Goal: Task Accomplishment & Management: Complete application form

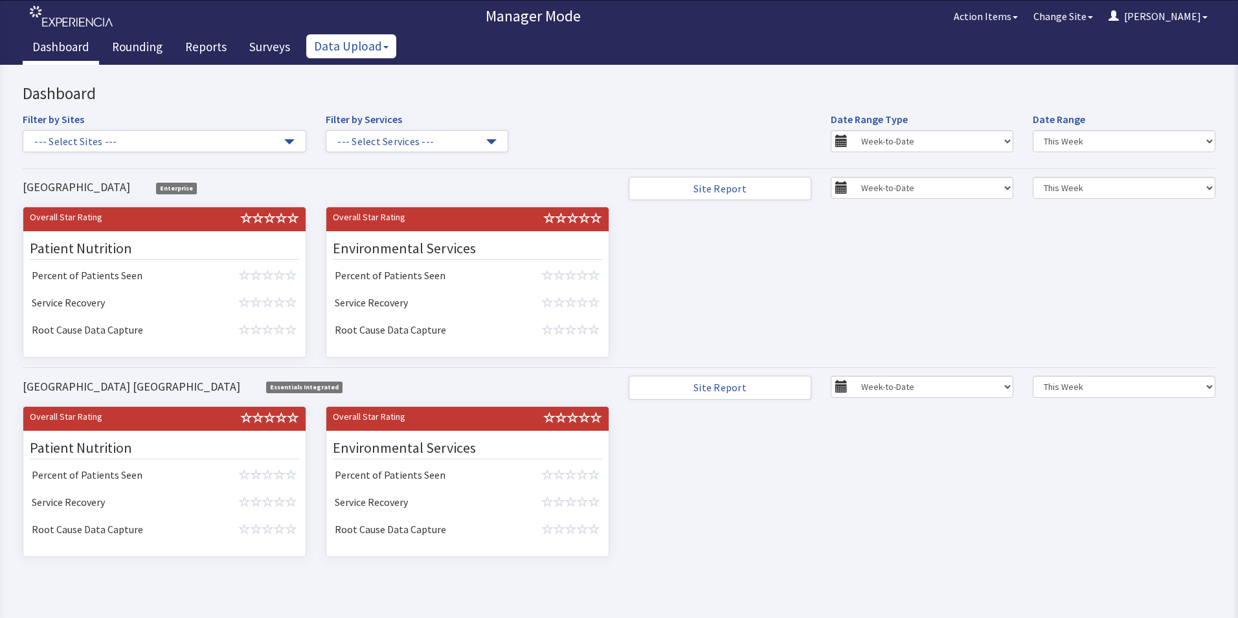
click at [338, 49] on button "Data Upload" at bounding box center [351, 46] width 90 height 24
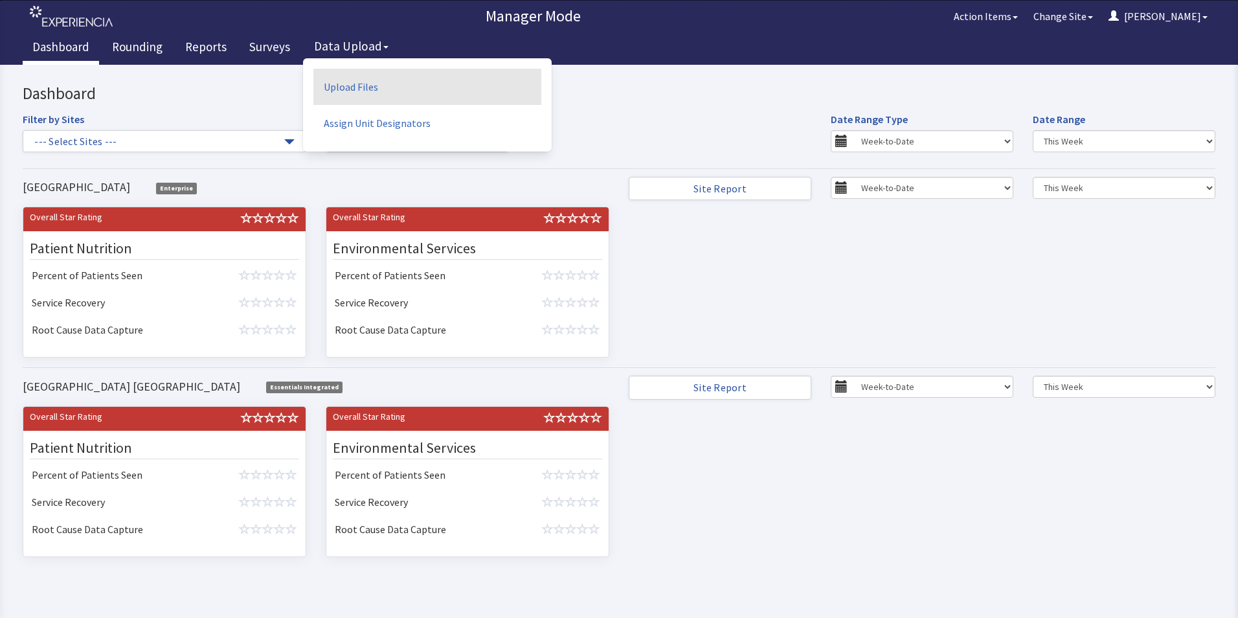
click at [352, 89] on link "Upload Files" at bounding box center [427, 87] width 228 height 36
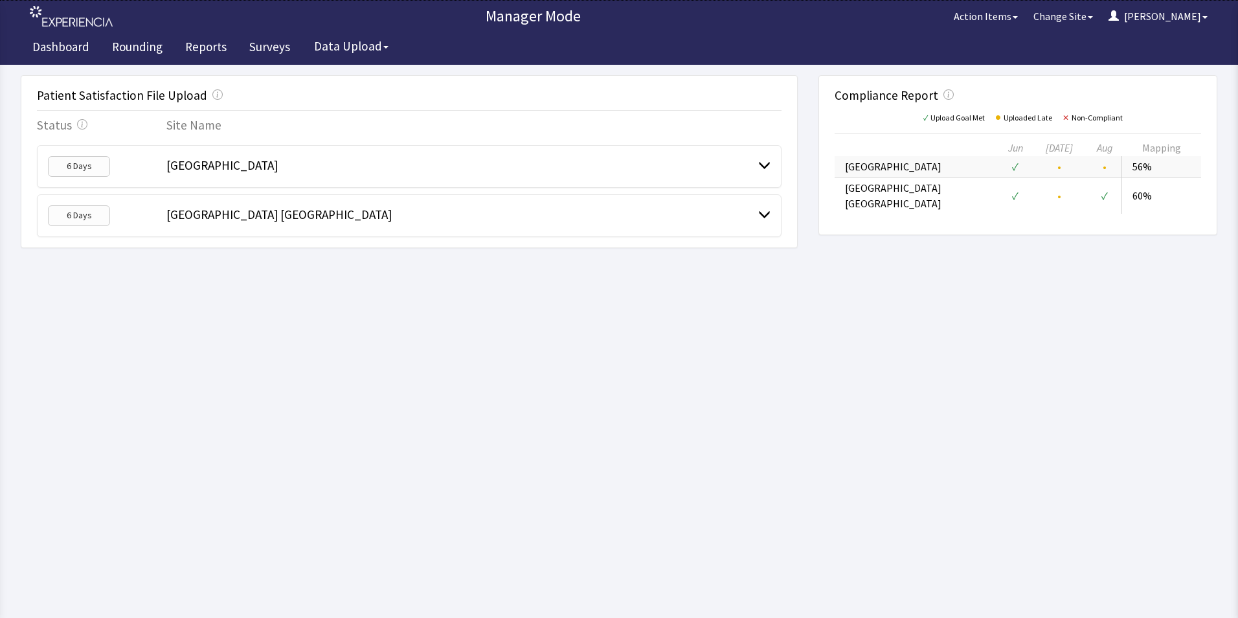
click at [214, 166] on span "[GEOGRAPHIC_DATA]" at bounding box center [221, 165] width 111 height 16
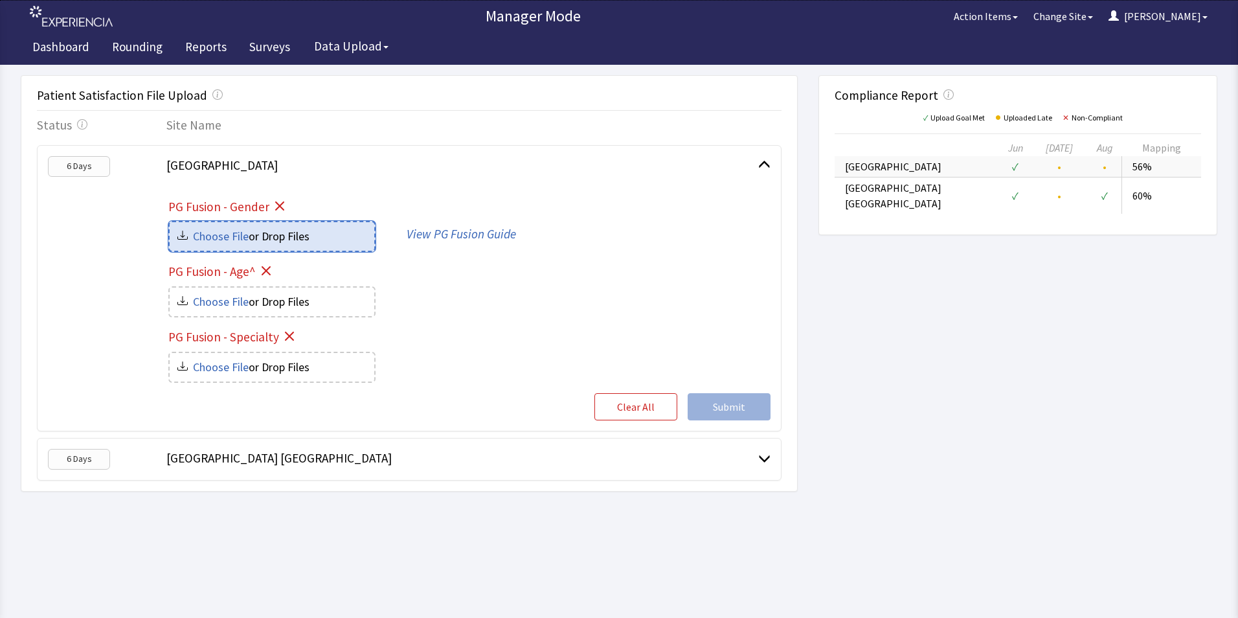
click at [207, 232] on input "file" at bounding box center [272, 236] width 205 height 28
click at [309, 237] on input "file" at bounding box center [272, 236] width 205 height 28
type input "C:\fakepath\Bridgeport hospital-gender_06dddc83-fe93-4023-8567-69b845f8cfb7.csv"
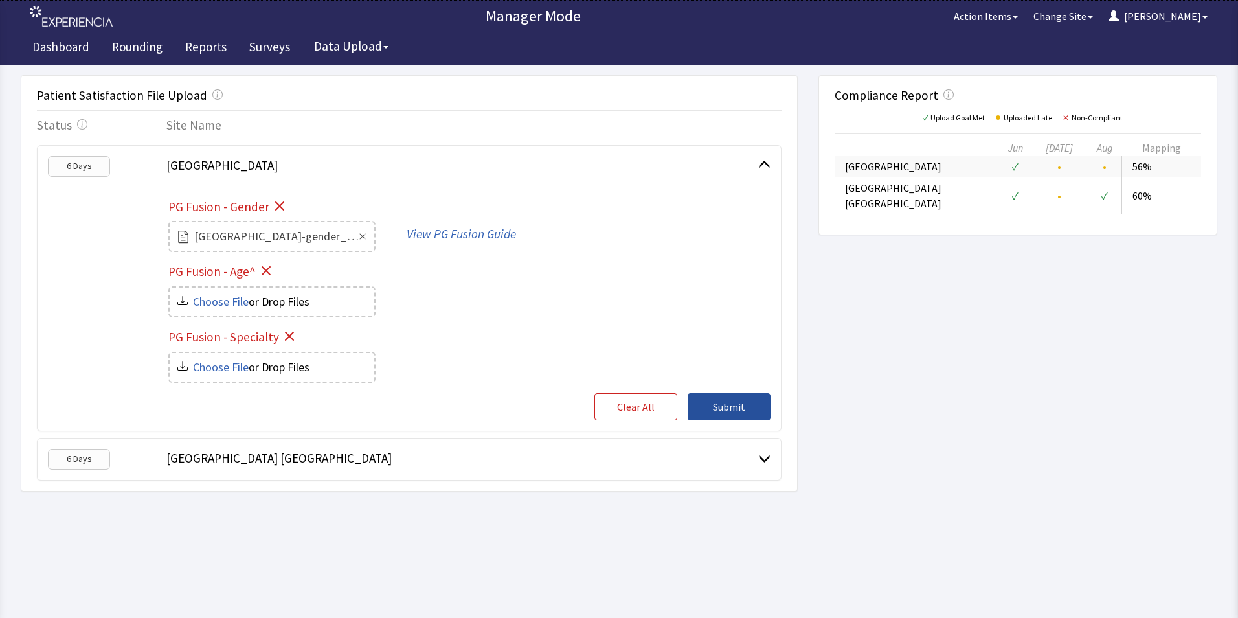
click at [729, 403] on span "Submit" at bounding box center [729, 407] width 32 height 16
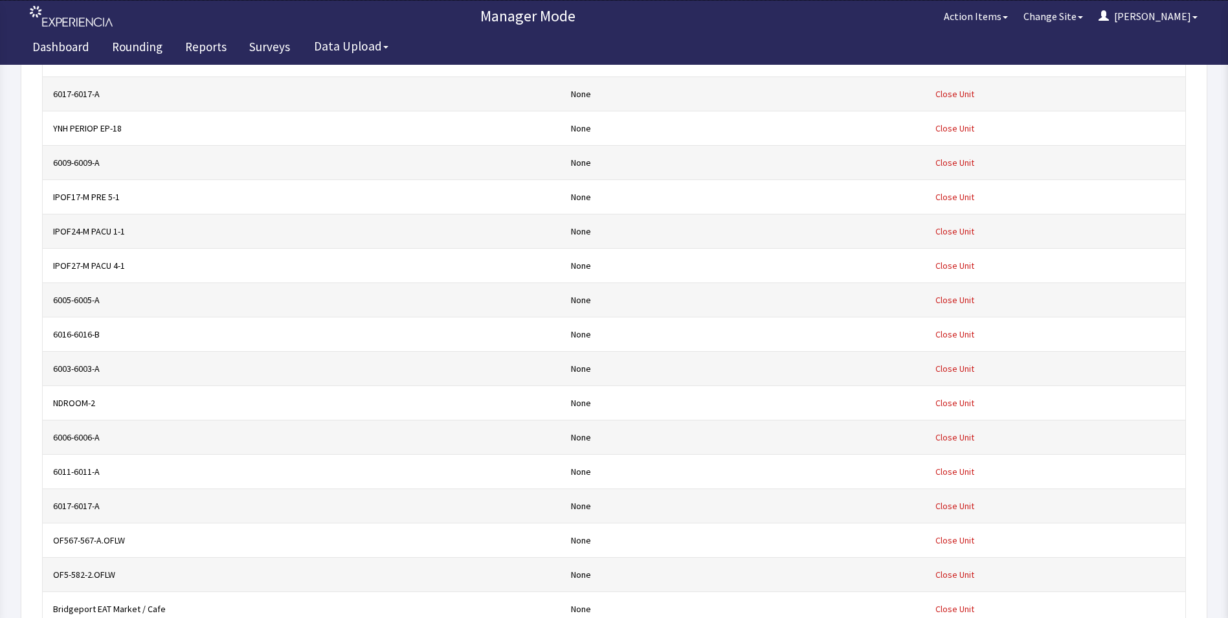
scroll to position [22030, 0]
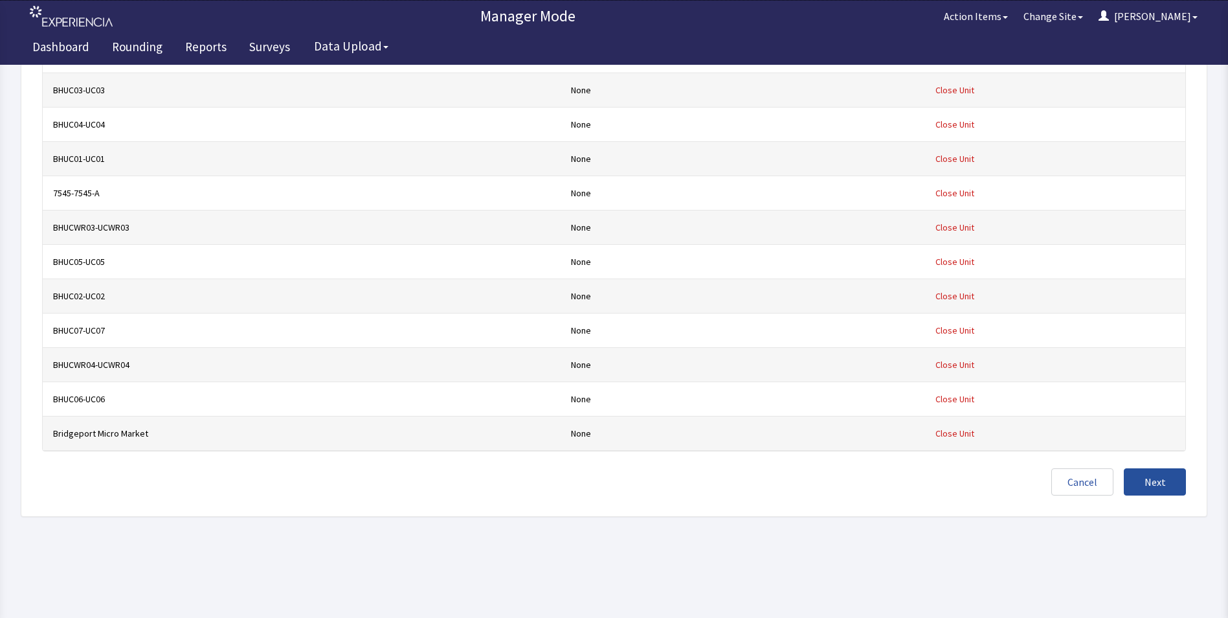
click at [1153, 482] on span "Next" at bounding box center [1155, 482] width 21 height 16
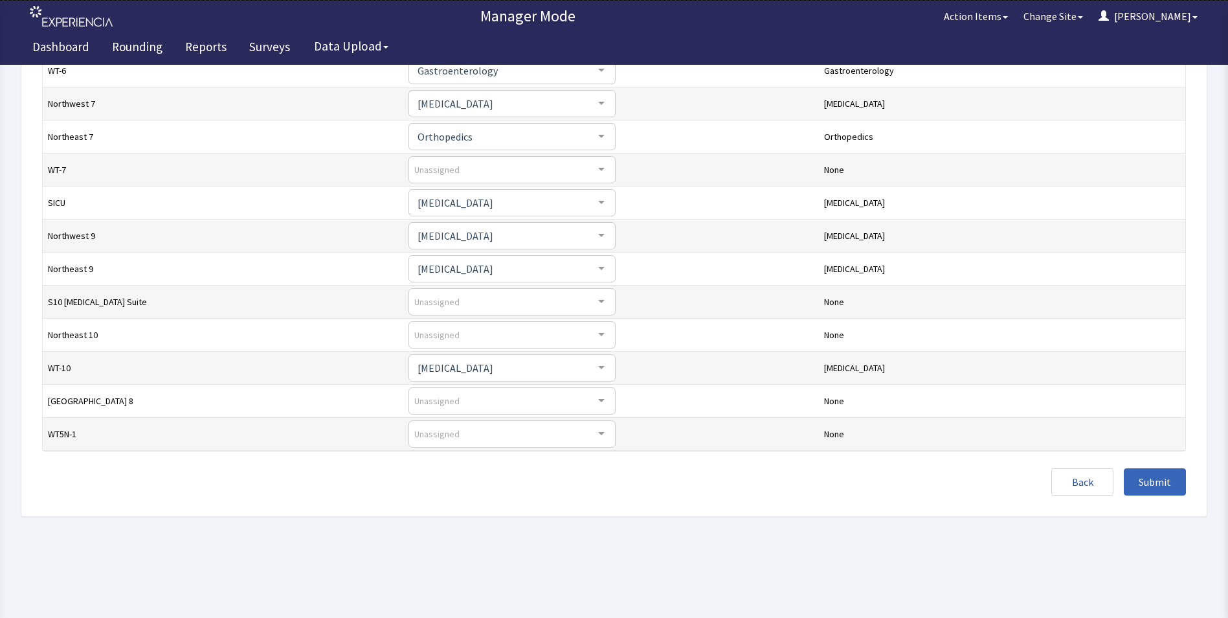
scroll to position [301, 0]
click at [589, 367] on div at bounding box center [602, 368] width 26 height 25
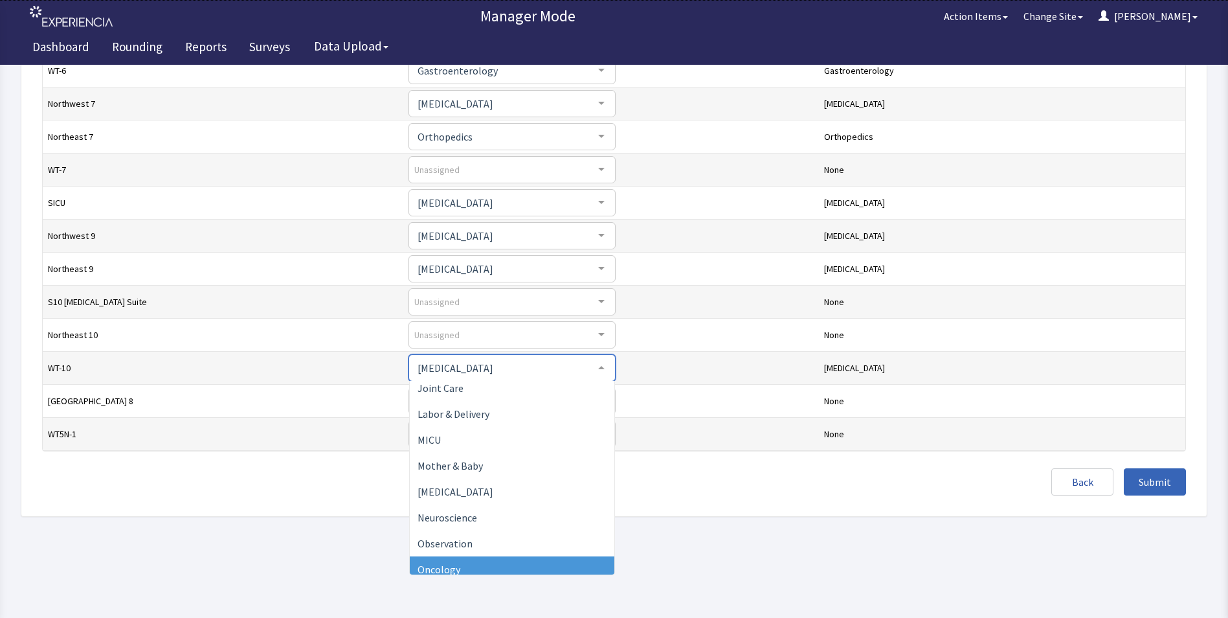
scroll to position [571, 0]
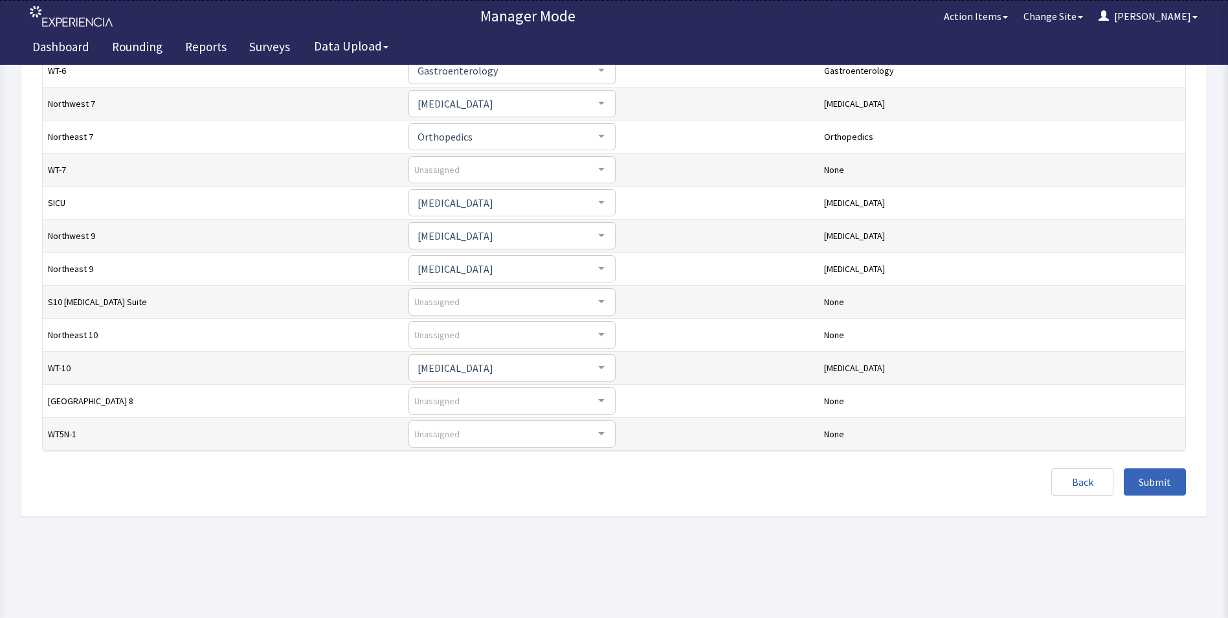
click at [114, 571] on html "Manager Mode Action Items Change Site James Menu Menu Dashboard Rounding Report…" at bounding box center [614, 158] width 1228 height 919
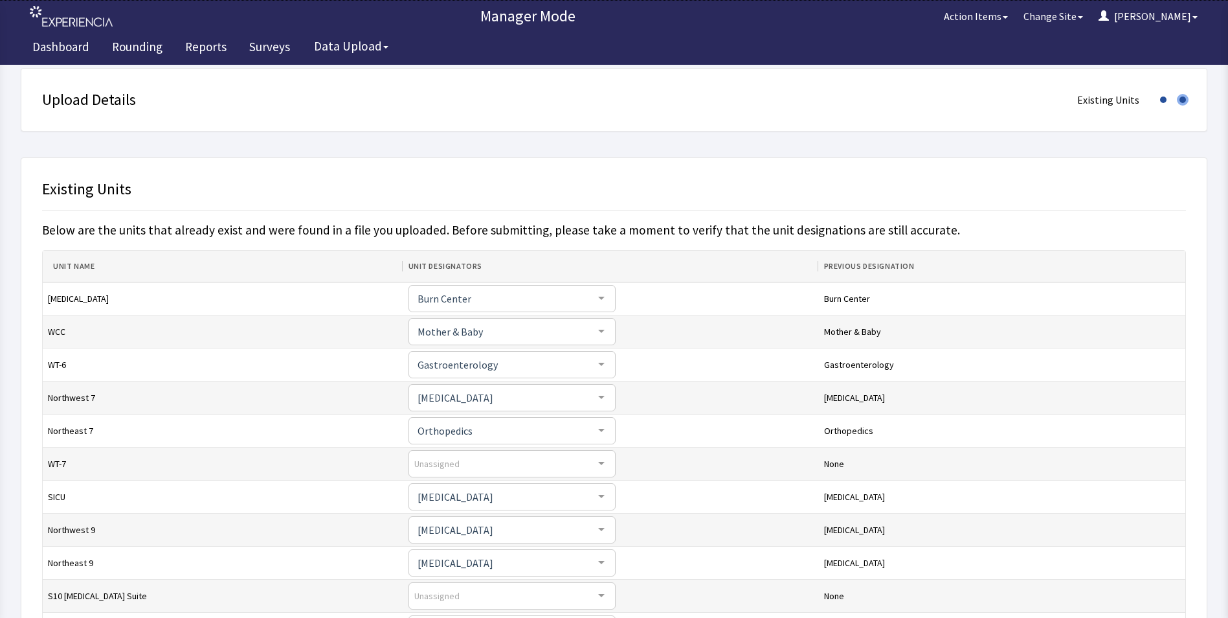
scroll to position [0, 0]
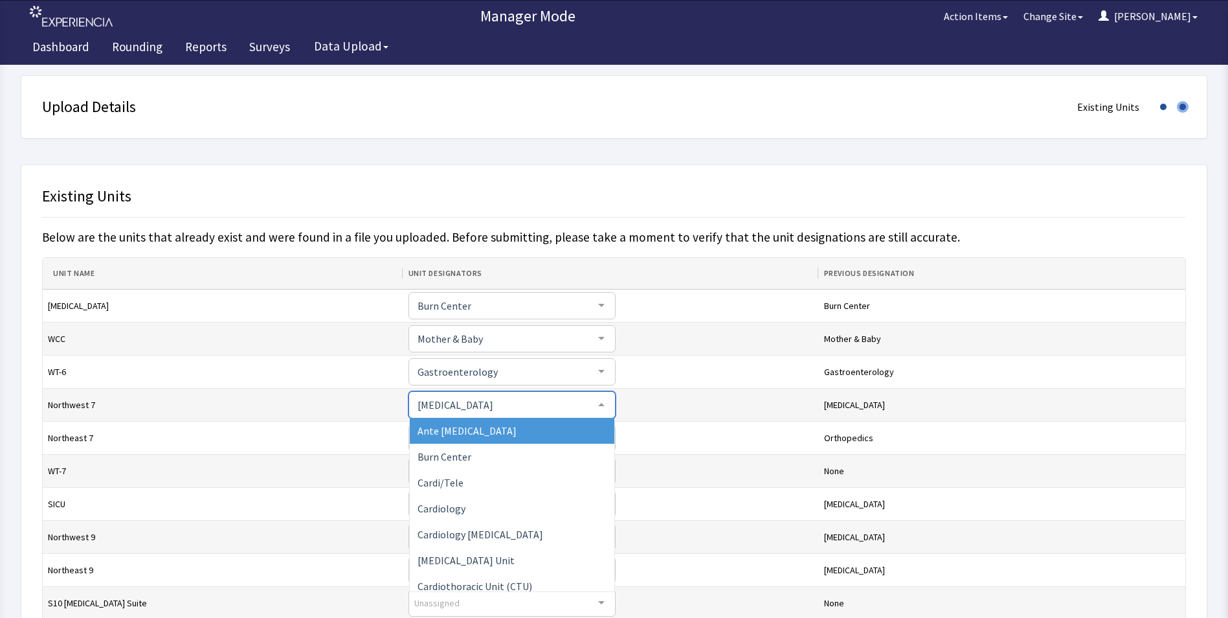
click at [589, 400] on div at bounding box center [602, 404] width 26 height 25
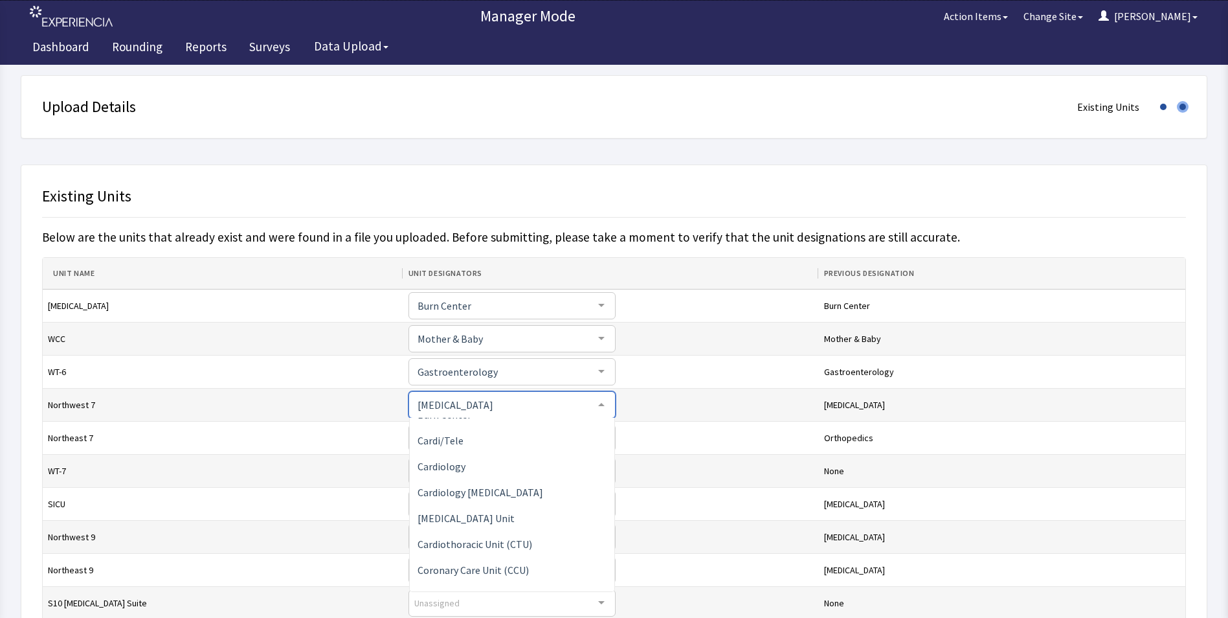
scroll to position [65, 0]
click at [640, 405] on td "COVID-19 Ante Postpartum Burn Center Cardi/Tele Cardiology Cardiology ICU Cardi…" at bounding box center [611, 404] width 416 height 33
click at [589, 400] on div at bounding box center [602, 404] width 26 height 25
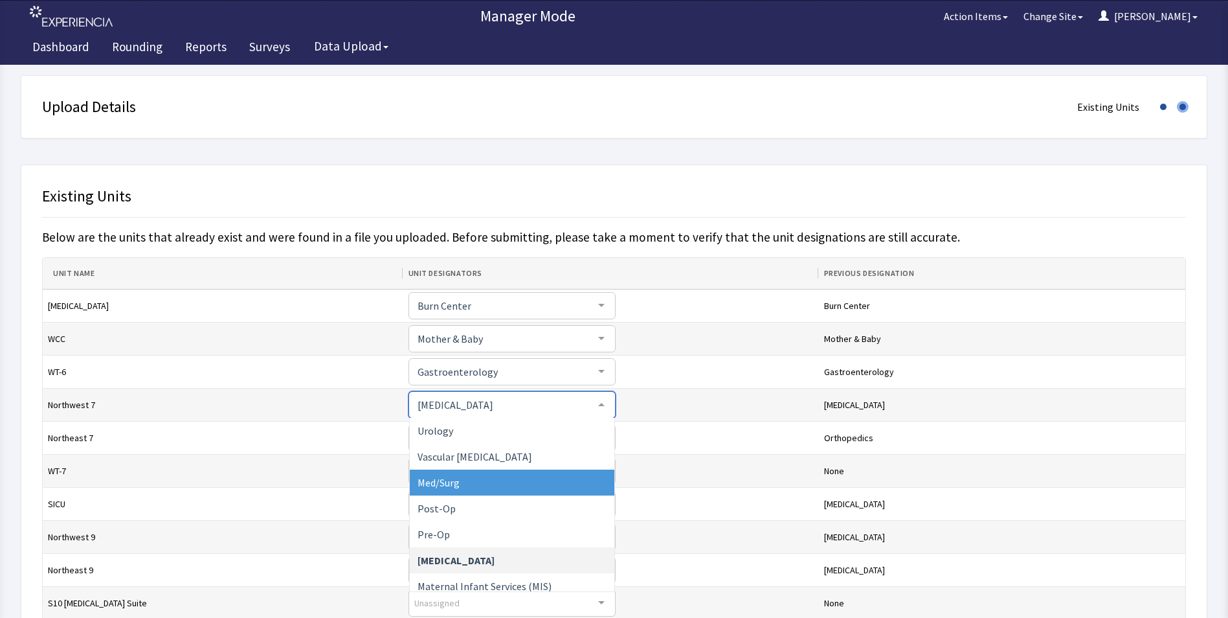
click at [495, 488] on span "Med/Surg" at bounding box center [512, 483] width 205 height 26
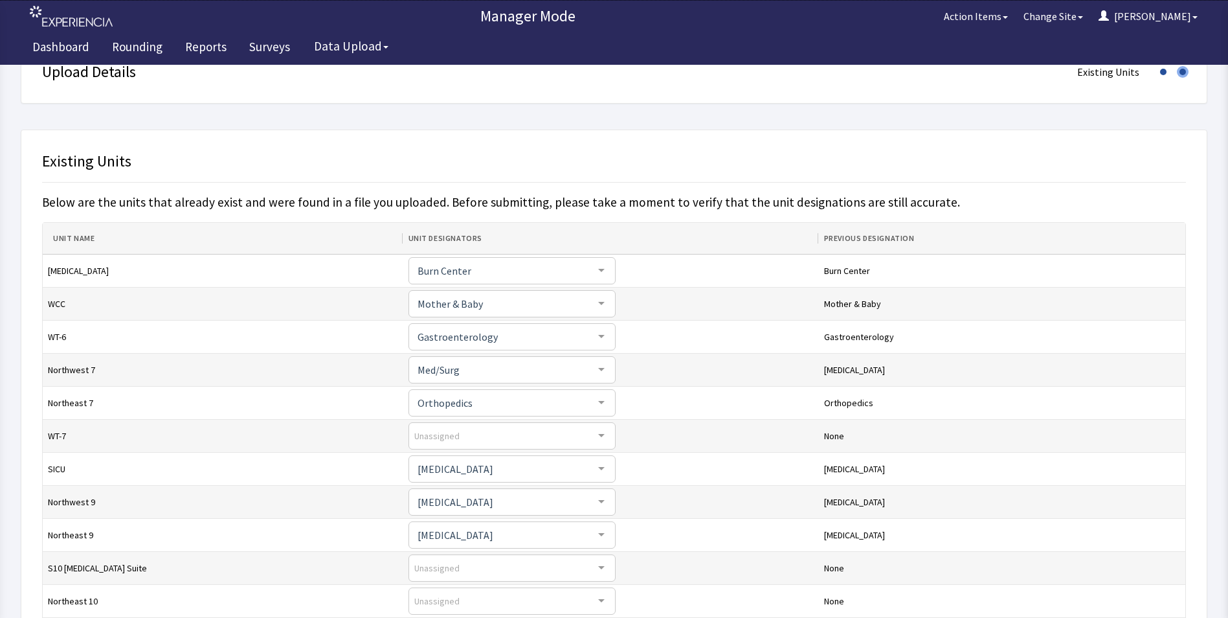
scroll to position [65, 0]
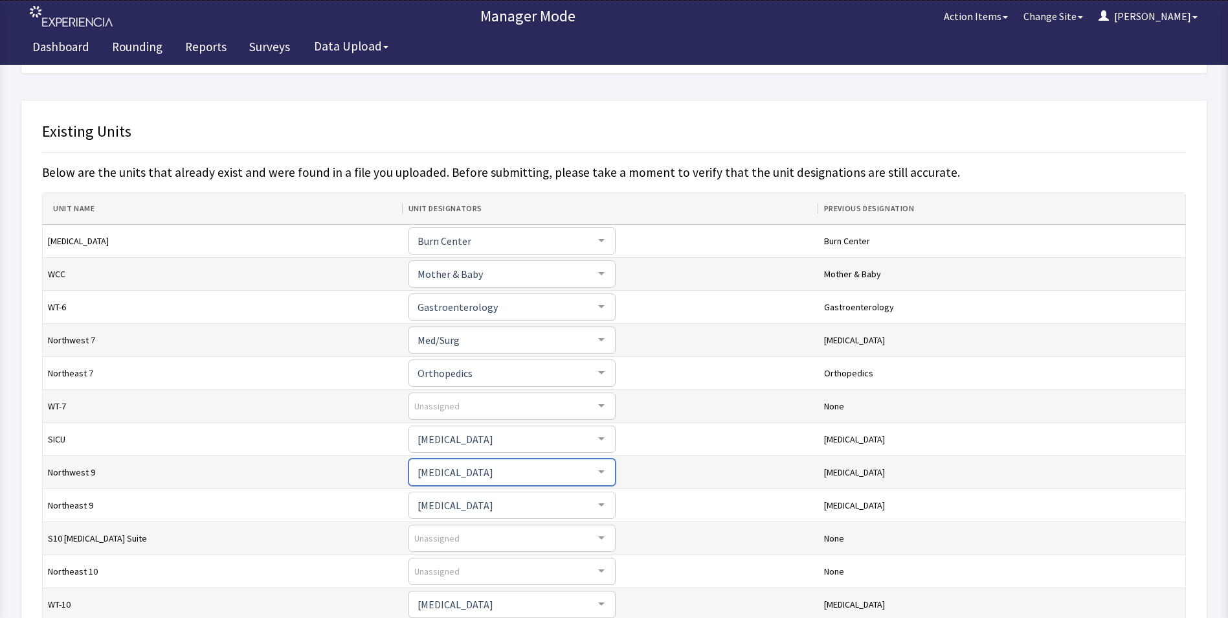
click at [589, 469] on div at bounding box center [602, 472] width 26 height 25
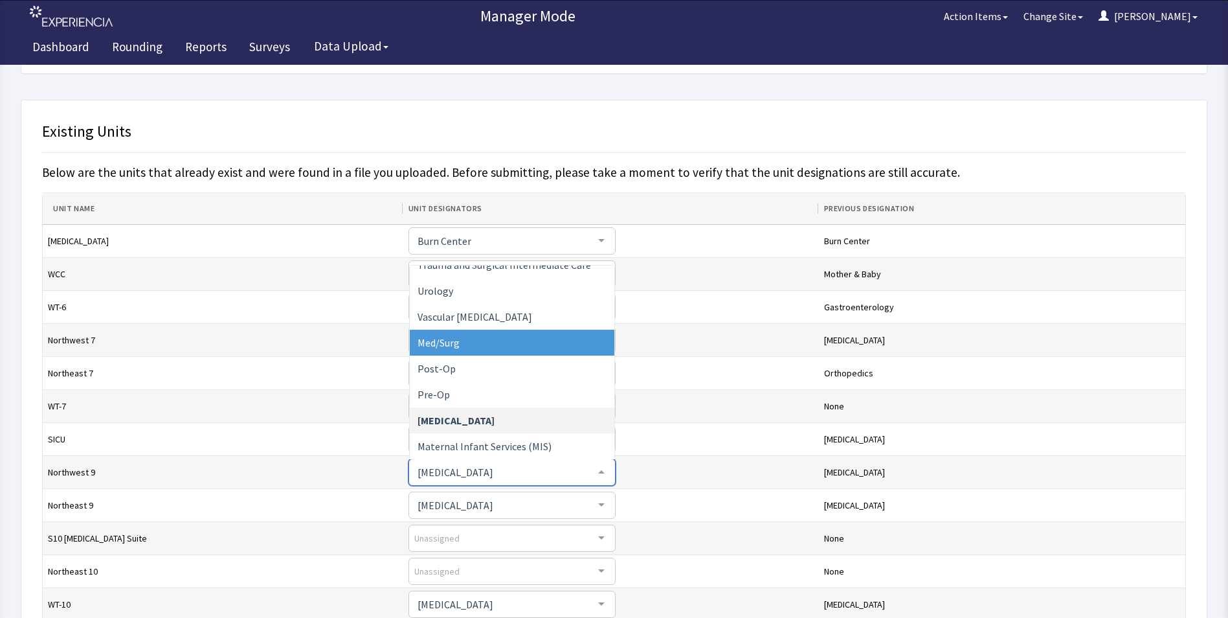
click at [510, 348] on span "Med/Surg" at bounding box center [512, 343] width 205 height 26
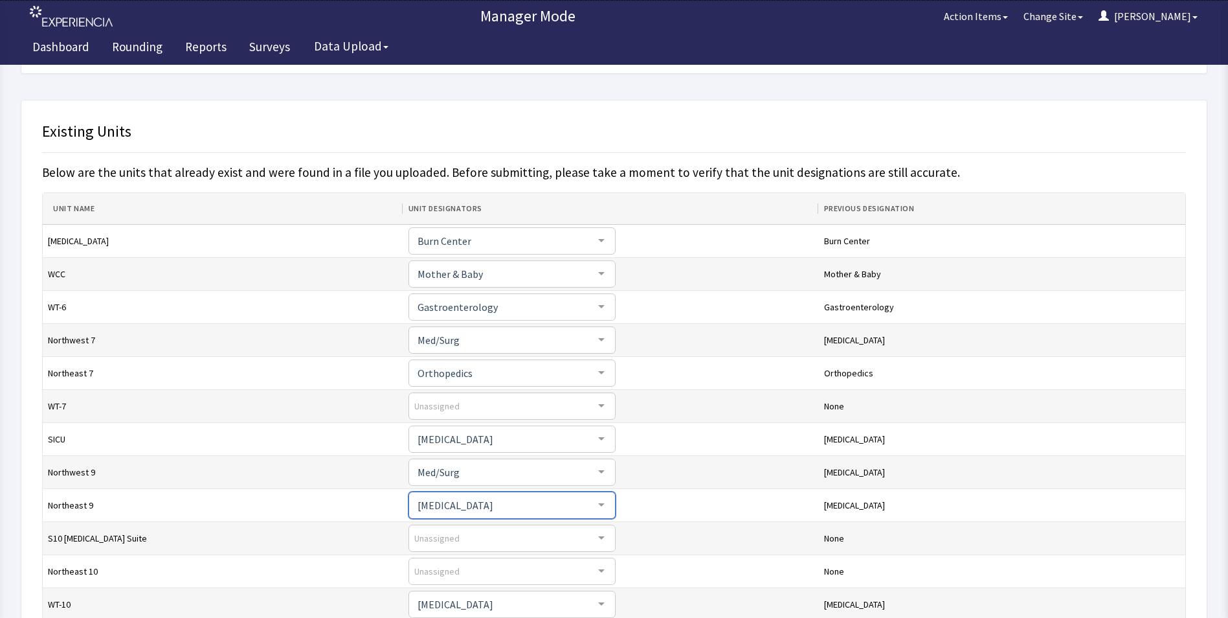
click at [589, 503] on div at bounding box center [602, 505] width 26 height 25
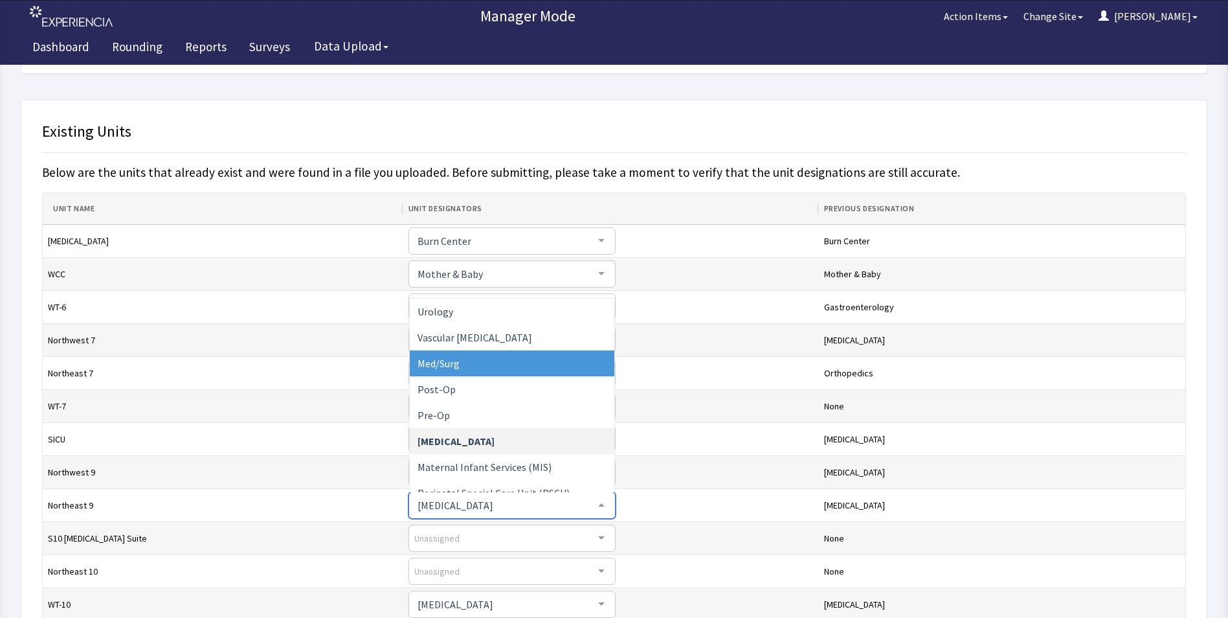
click at [461, 368] on span "Med/Surg" at bounding box center [512, 363] width 205 height 26
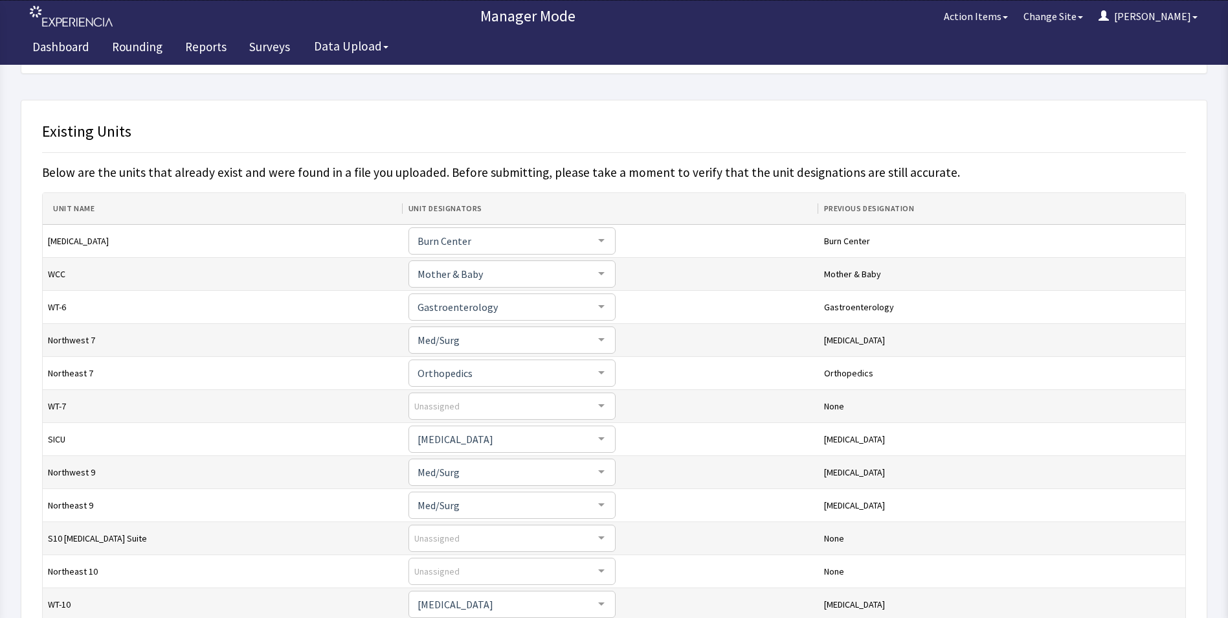
scroll to position [130, 0]
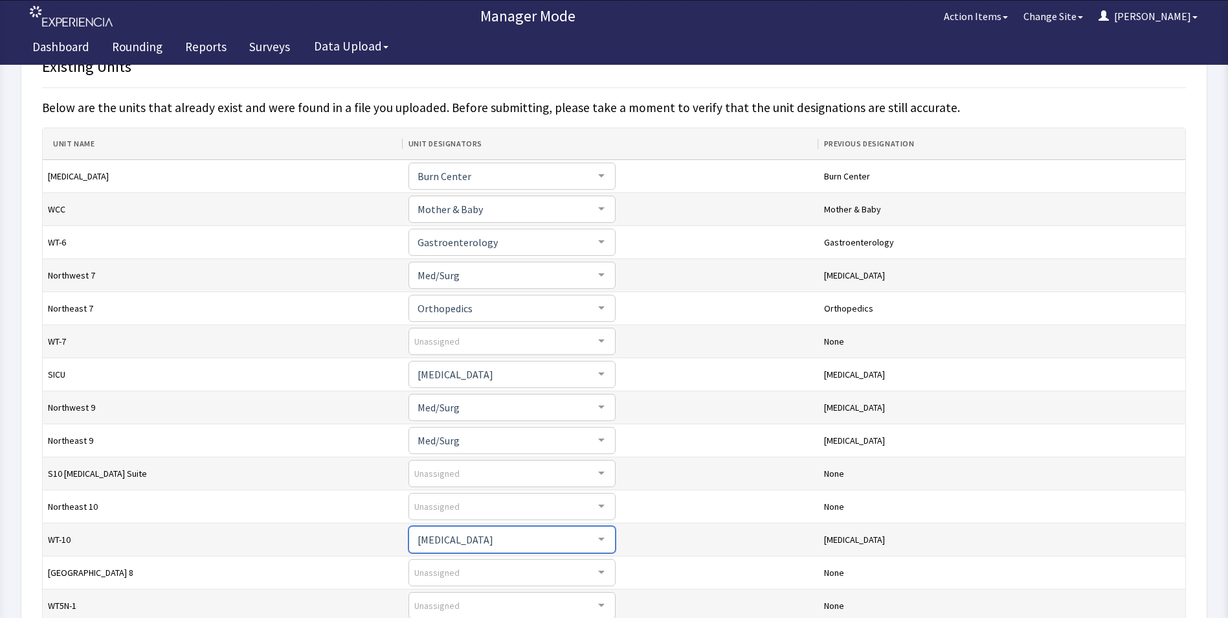
click at [589, 539] on div at bounding box center [602, 539] width 26 height 25
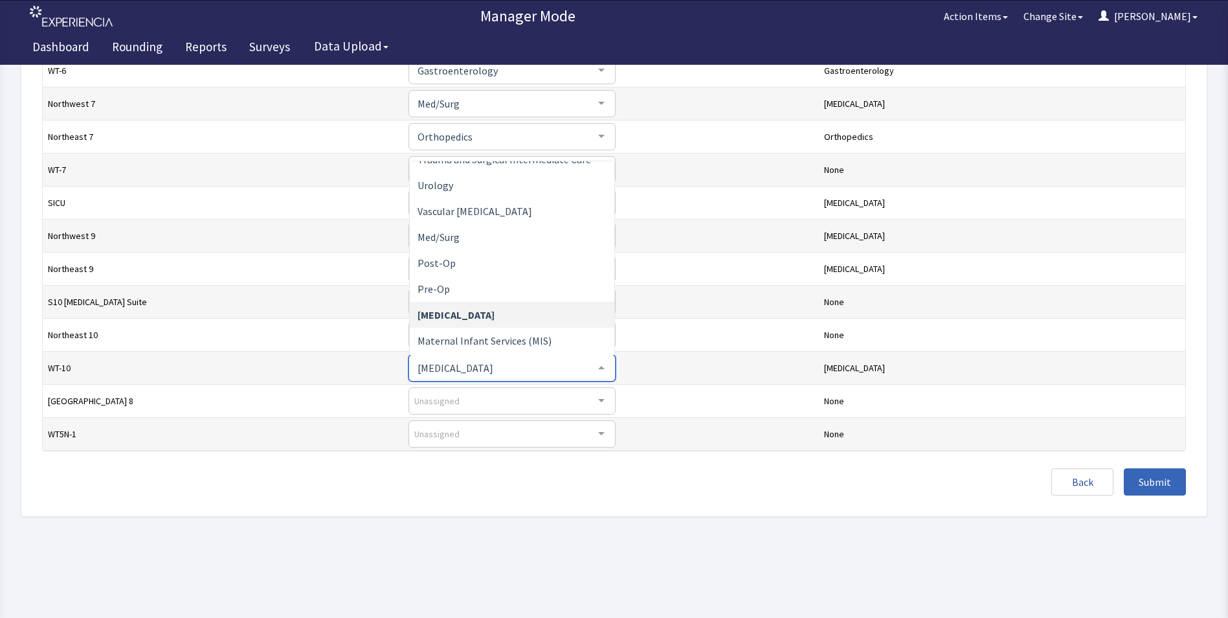
scroll to position [1153, 0]
click at [515, 245] on span "Med/Surg" at bounding box center [512, 238] width 205 height 26
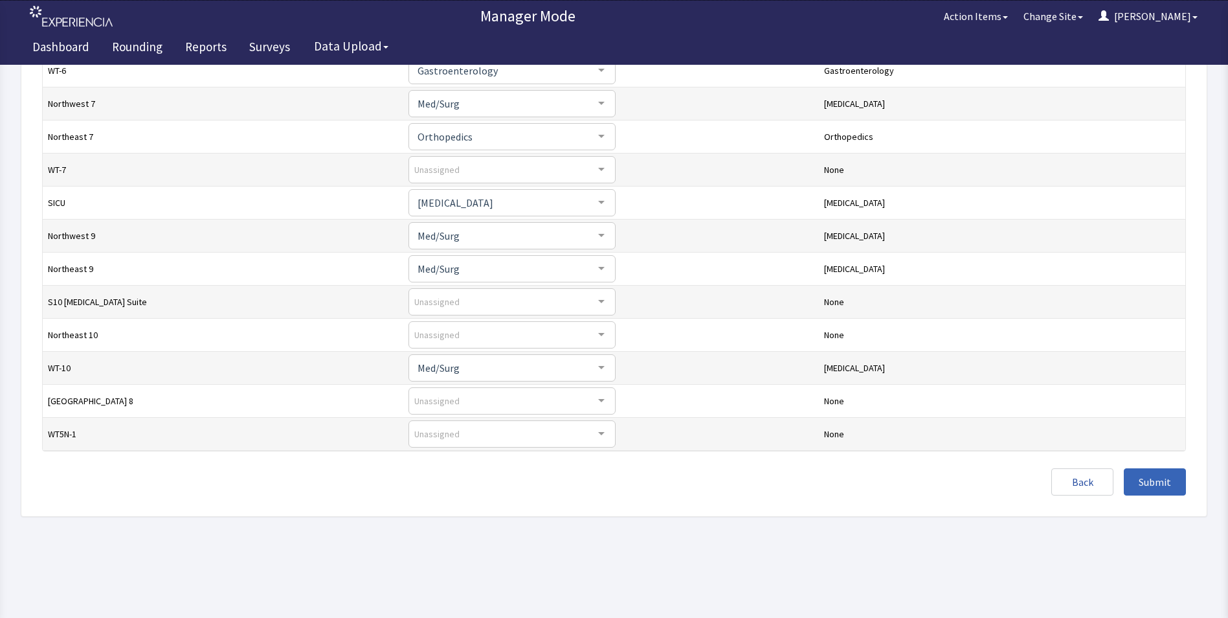
click at [655, 389] on td "Unassigned Ante Postpartum Burn Center Cardi/Tele Cardiology Cardiology ICU Car…" at bounding box center [611, 400] width 416 height 33
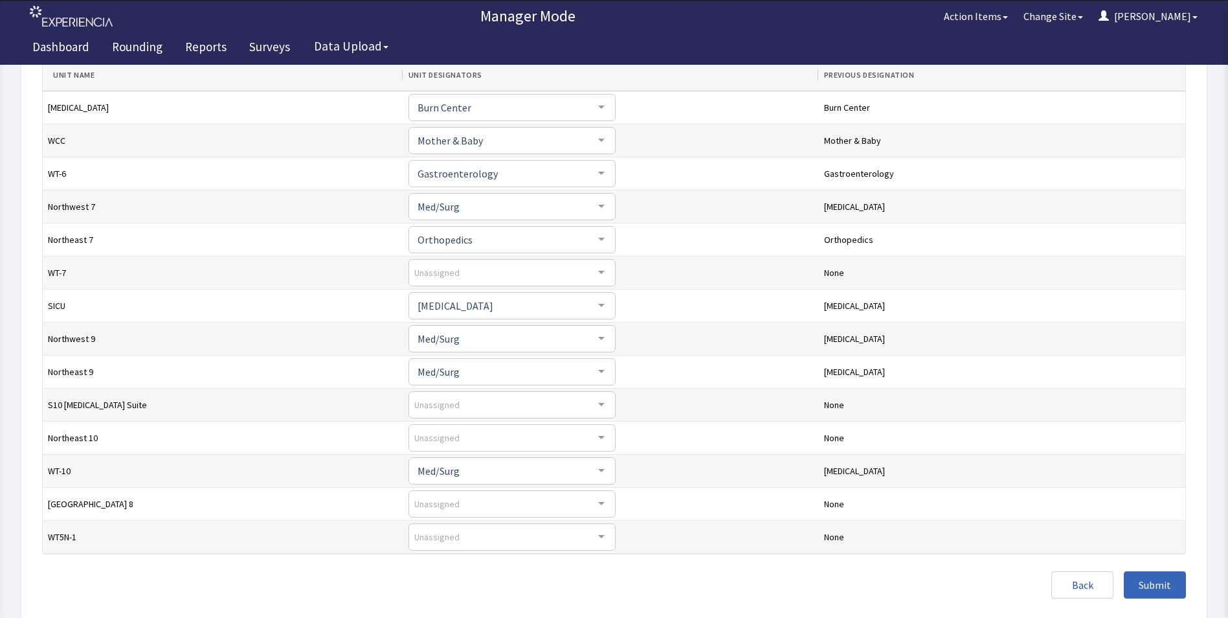
scroll to position [301, 0]
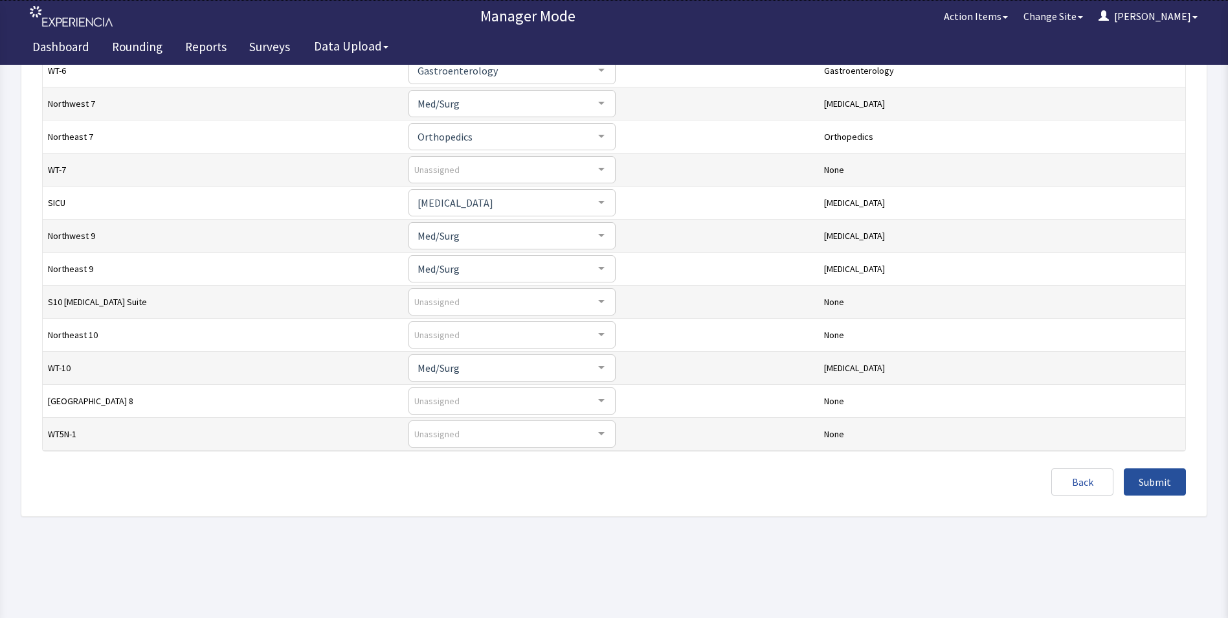
click at [1155, 475] on span "Submit" at bounding box center [1155, 482] width 32 height 16
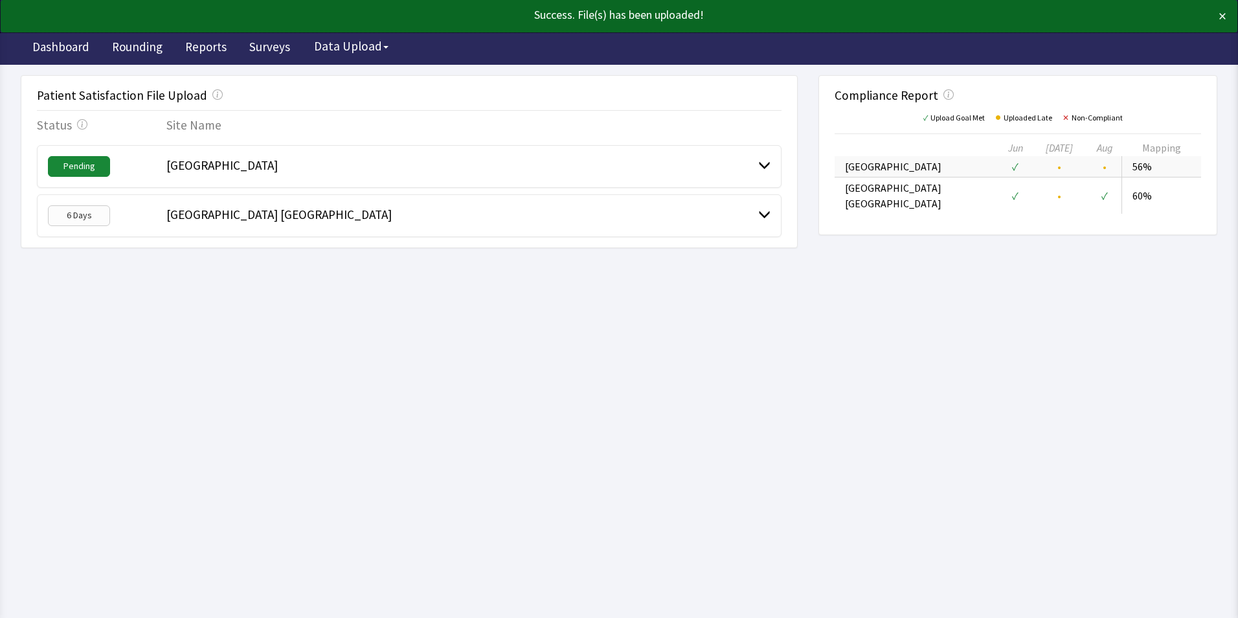
click at [526, 174] on div "[GEOGRAPHIC_DATA]" at bounding box center [462, 166] width 592 height 21
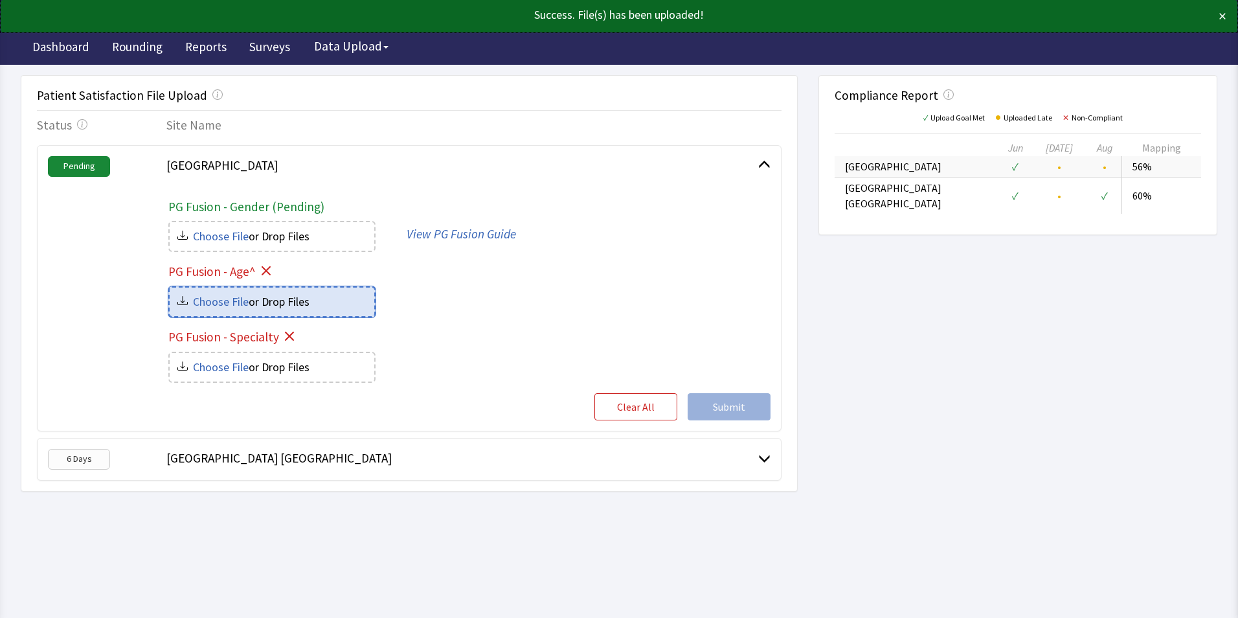
click at [318, 308] on input "file" at bounding box center [272, 302] width 205 height 28
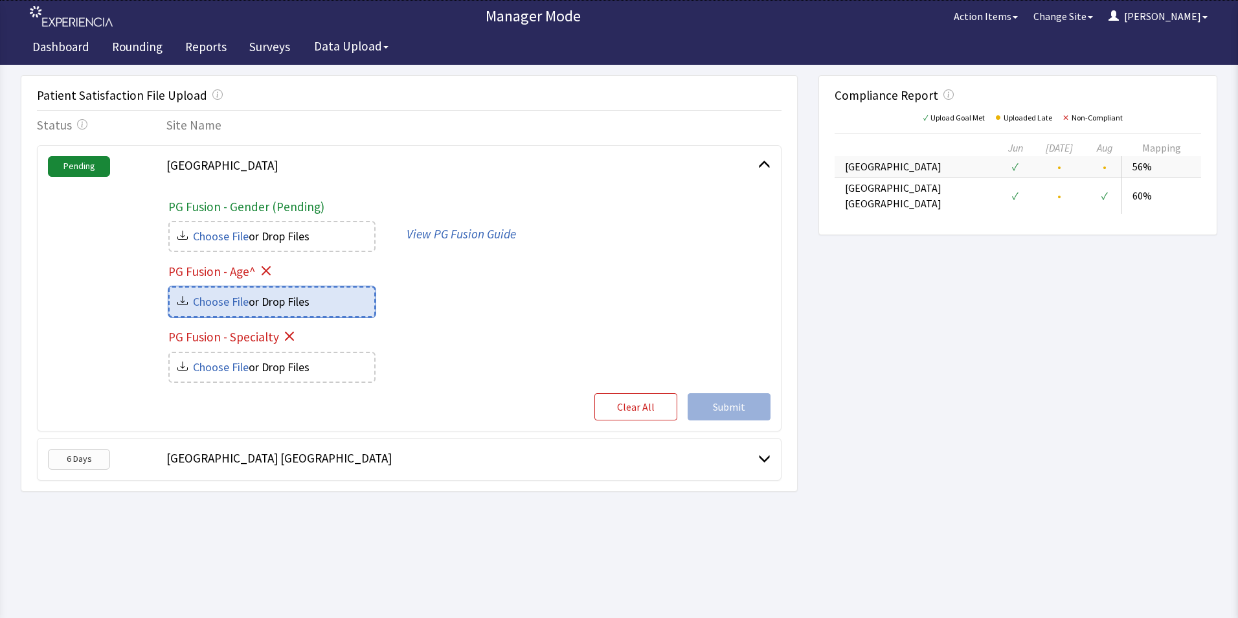
type input "C:\fakepath\Bridgeport hospital-age_06318e97-e753-49dd-8ef4-ccf0b5c0f1af.csv"
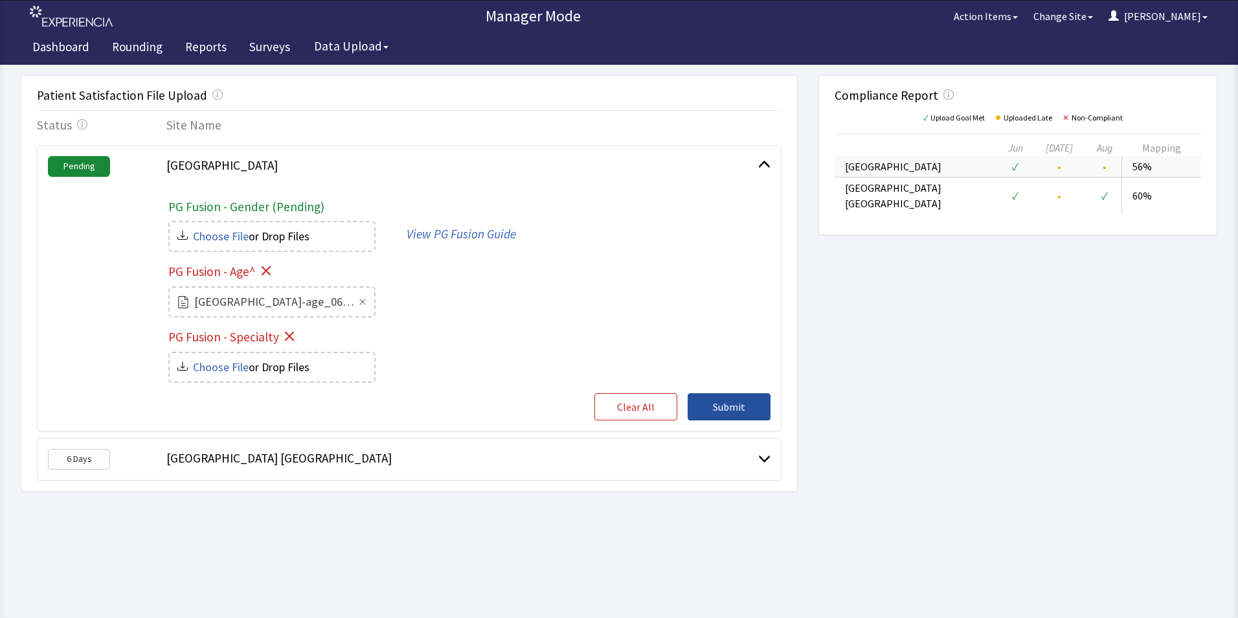
click at [718, 405] on span "Submit" at bounding box center [729, 407] width 32 height 16
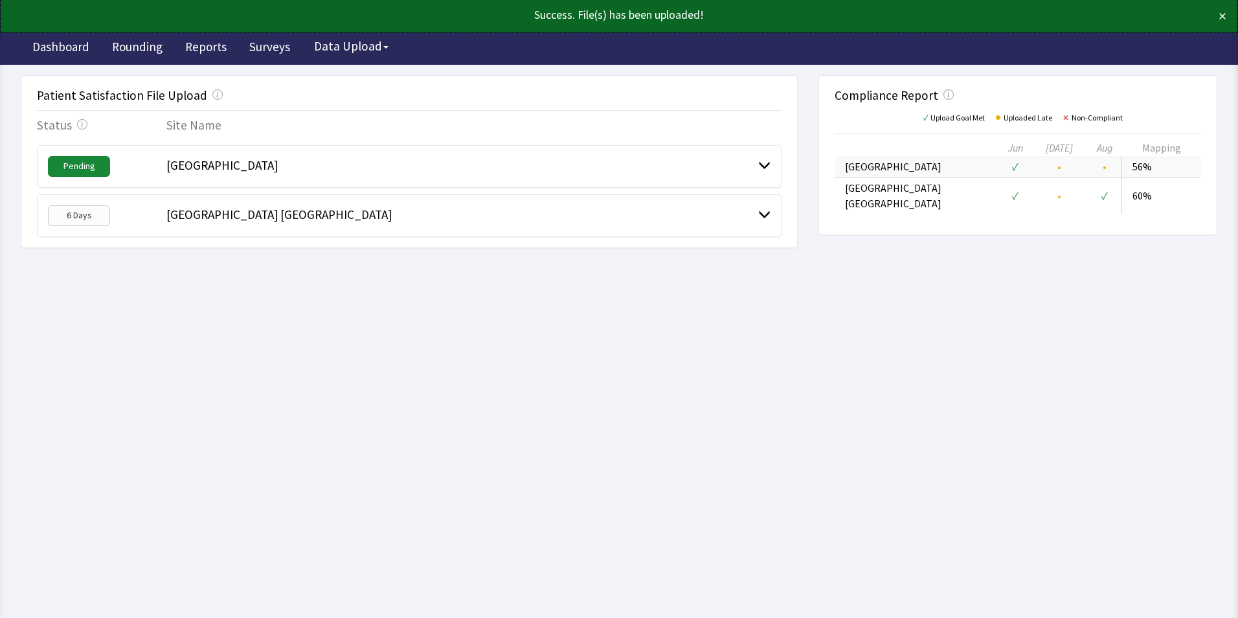
click at [632, 170] on div "[GEOGRAPHIC_DATA]" at bounding box center [462, 166] width 592 height 21
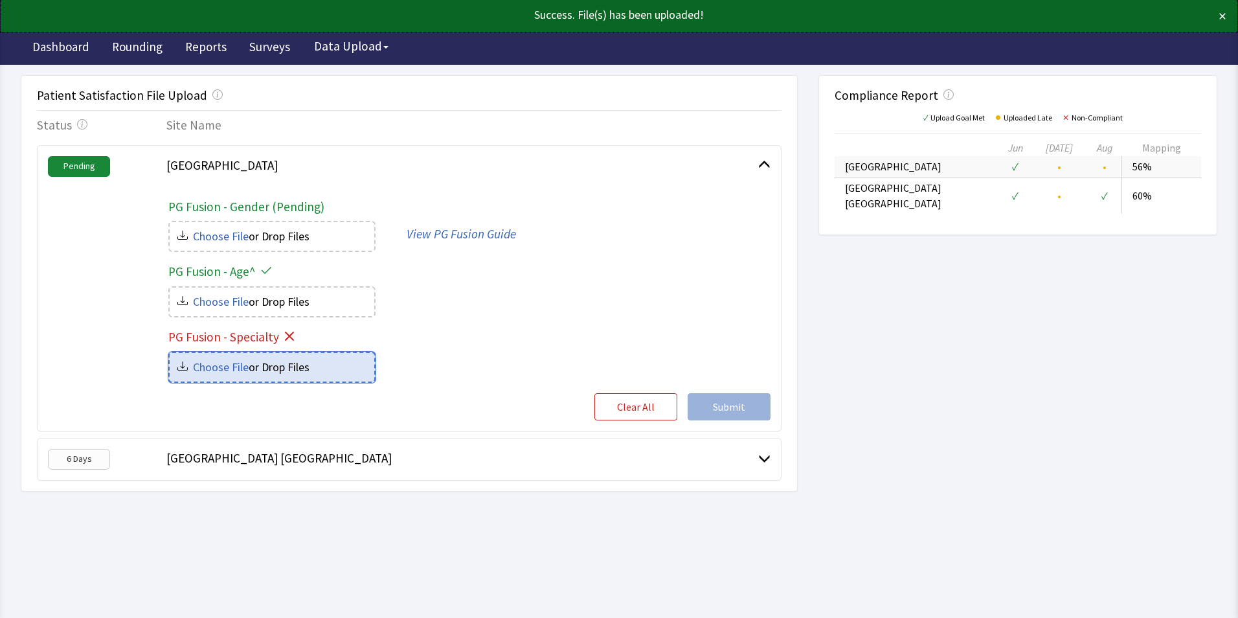
click at [315, 365] on input "file" at bounding box center [272, 367] width 205 height 28
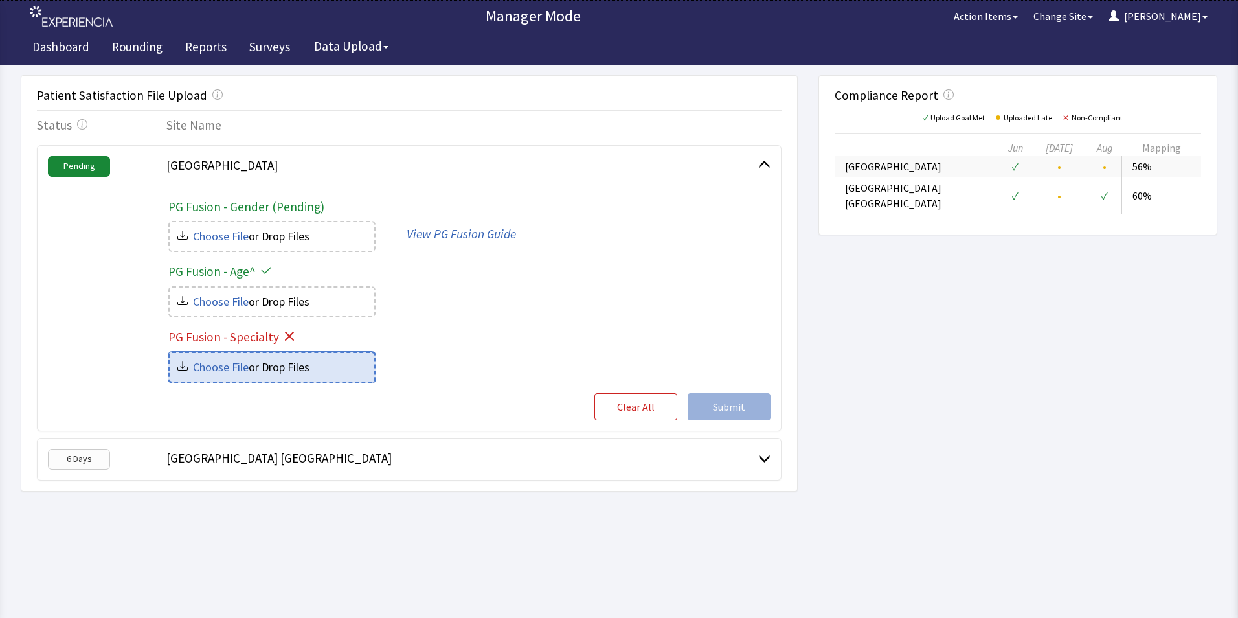
type input "C:\fakepath\Bridgeport hospital-specialty_06f7dee4-d1ba-4b3b-af70-efb836db2bde.…"
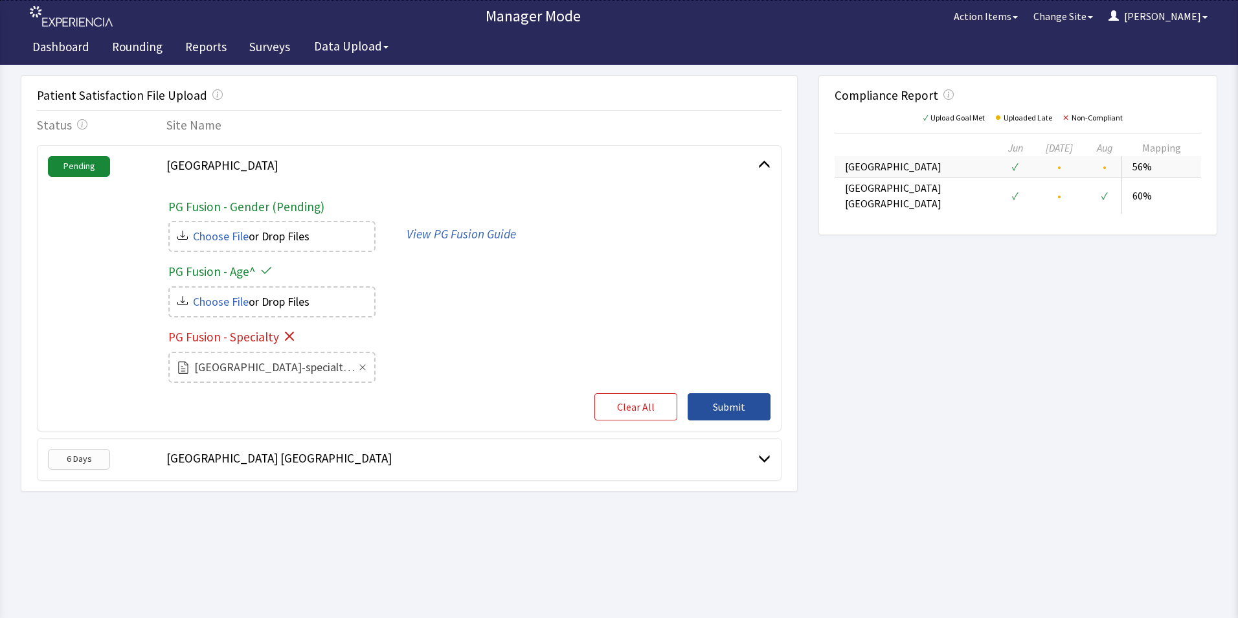
click at [714, 402] on span "Submit" at bounding box center [729, 407] width 32 height 16
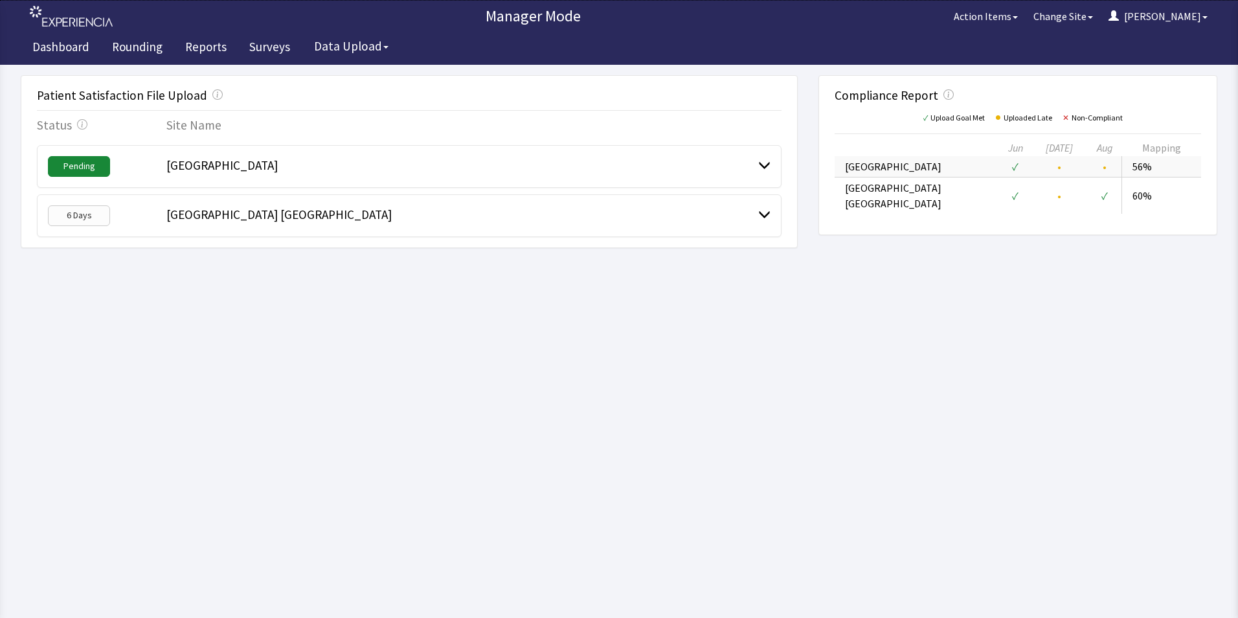
click at [295, 214] on span "[GEOGRAPHIC_DATA] [GEOGRAPHIC_DATA]" at bounding box center [278, 215] width 225 height 16
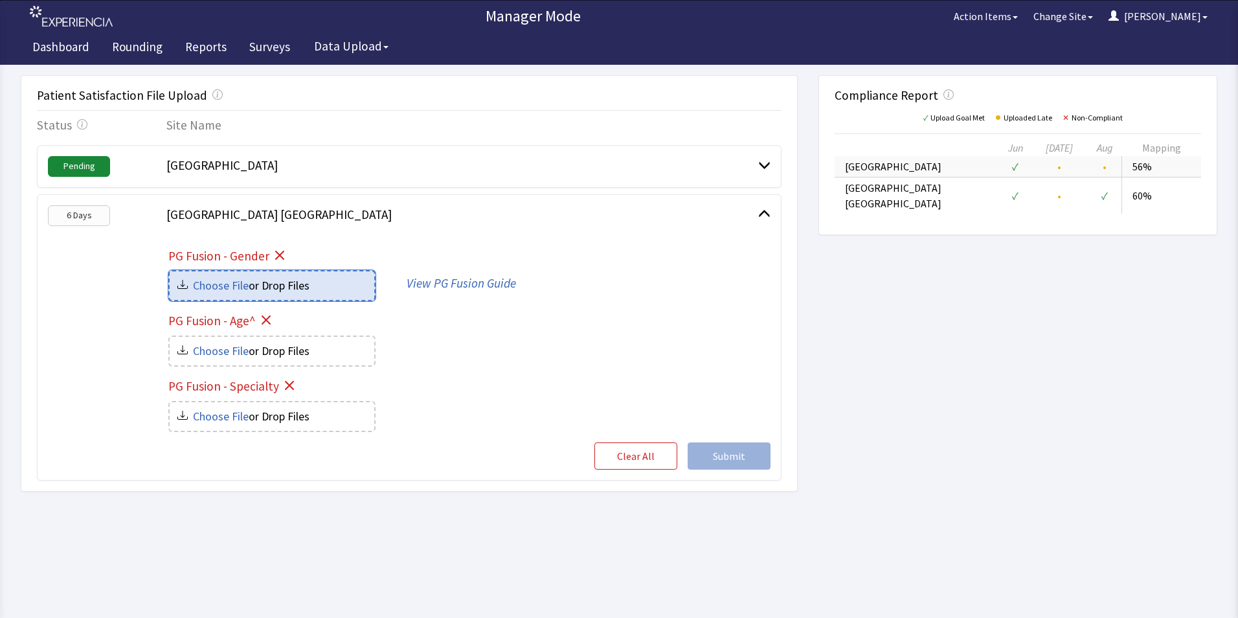
click at [253, 286] on input "file" at bounding box center [272, 285] width 205 height 28
type input "C:\fakepath\milford-gender_7489c484-cfd6-4c5c-a088-03ff1c657438.csv"
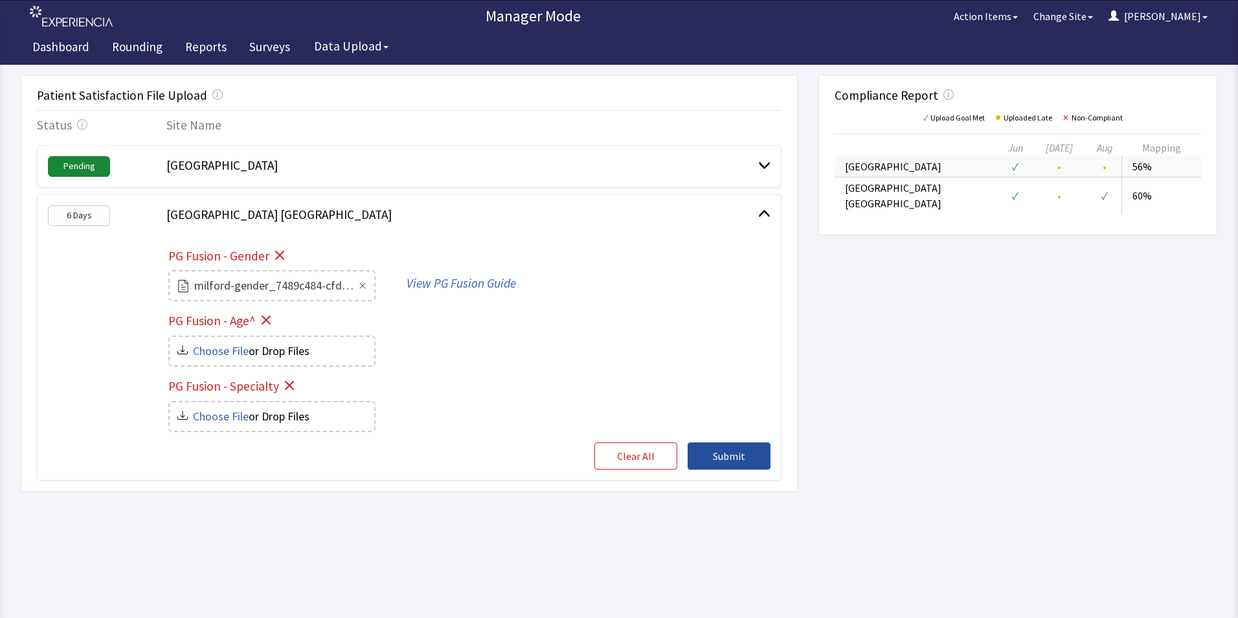
click at [727, 455] on span "Submit" at bounding box center [729, 456] width 32 height 16
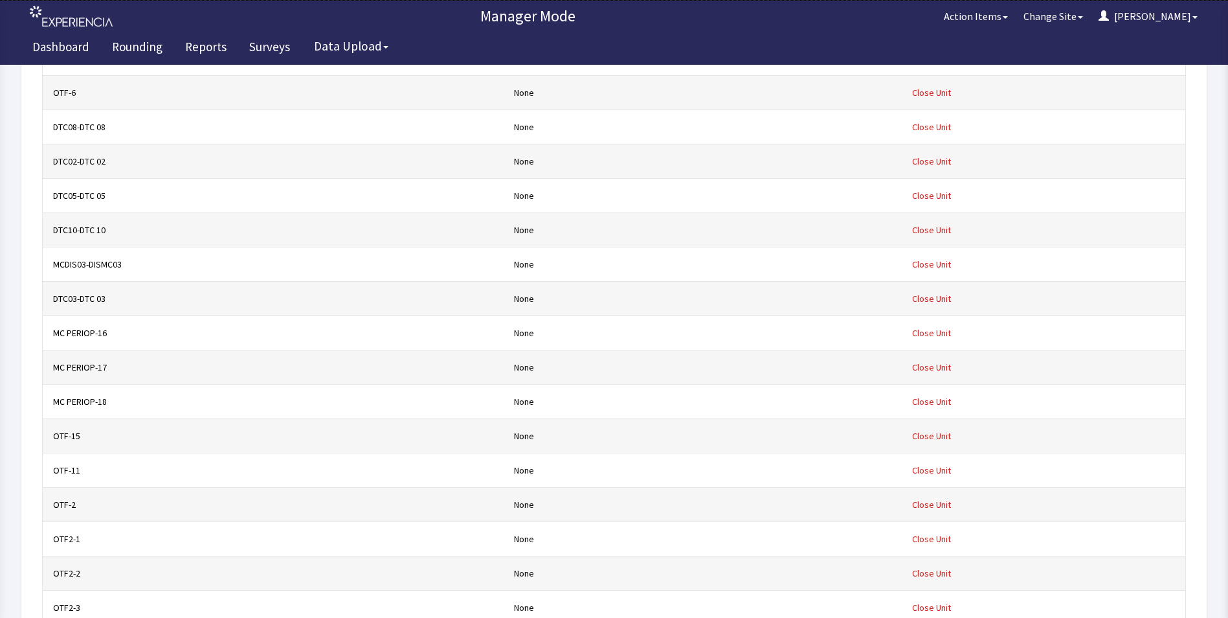
scroll to position [4285, 0]
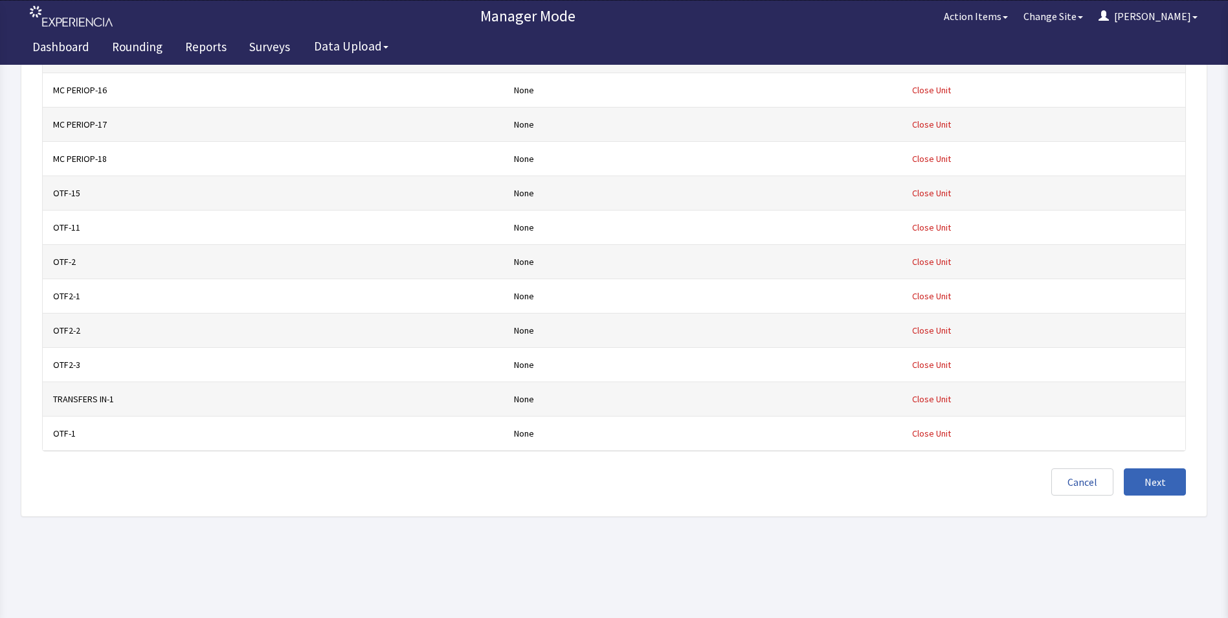
click at [1145, 480] on button "Next" at bounding box center [1155, 481] width 62 height 27
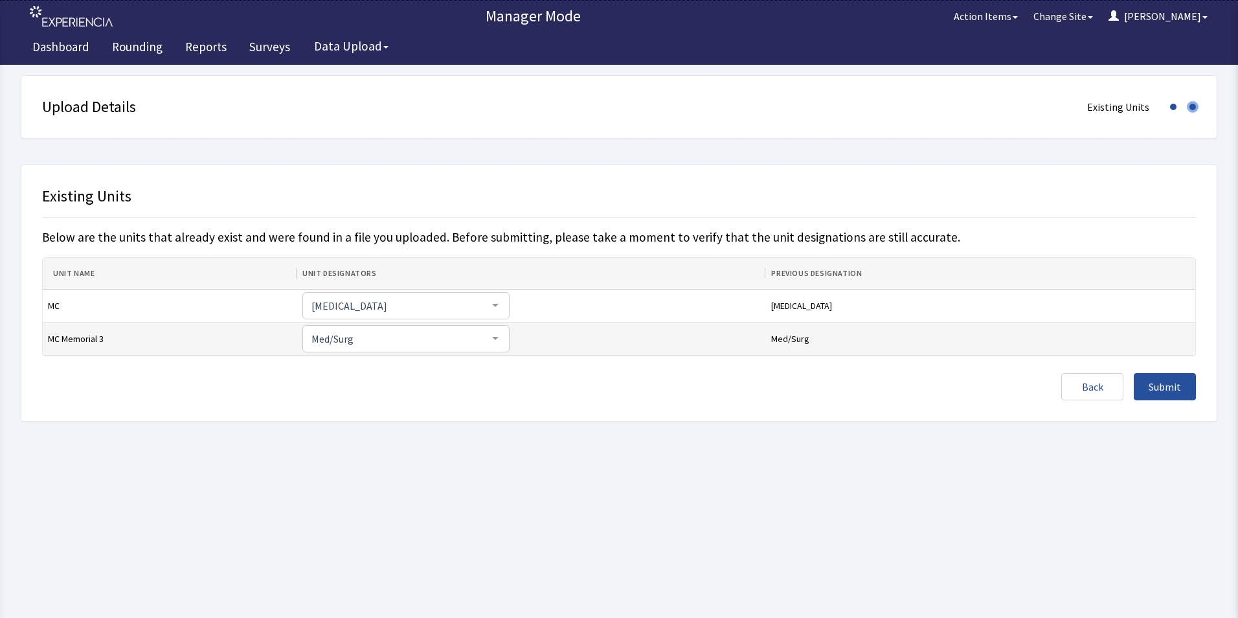
click at [1160, 383] on span "Submit" at bounding box center [1165, 387] width 32 height 16
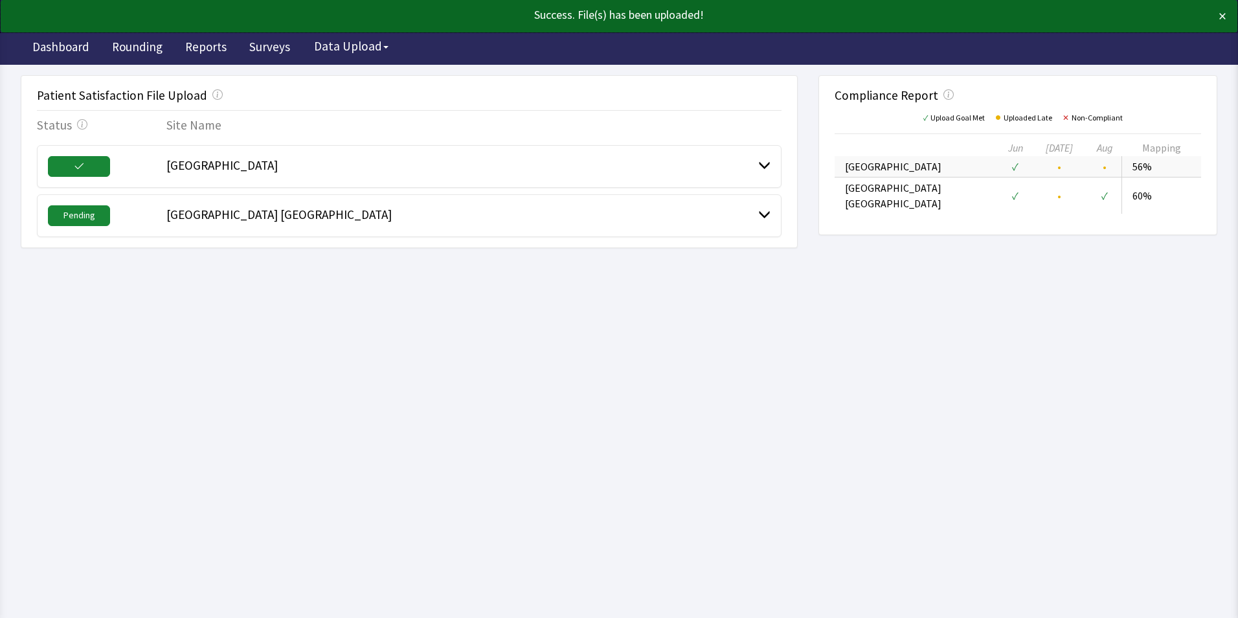
click at [238, 211] on span "[GEOGRAPHIC_DATA] [GEOGRAPHIC_DATA]" at bounding box center [278, 215] width 225 height 16
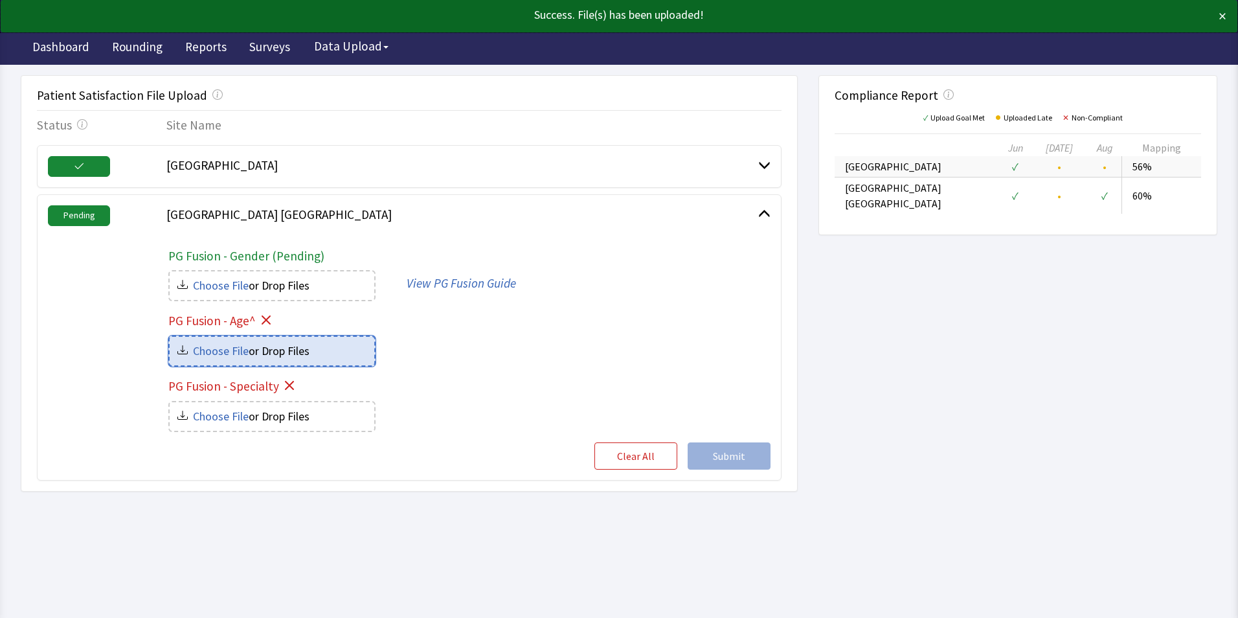
click at [260, 350] on input "file" at bounding box center [272, 351] width 205 height 28
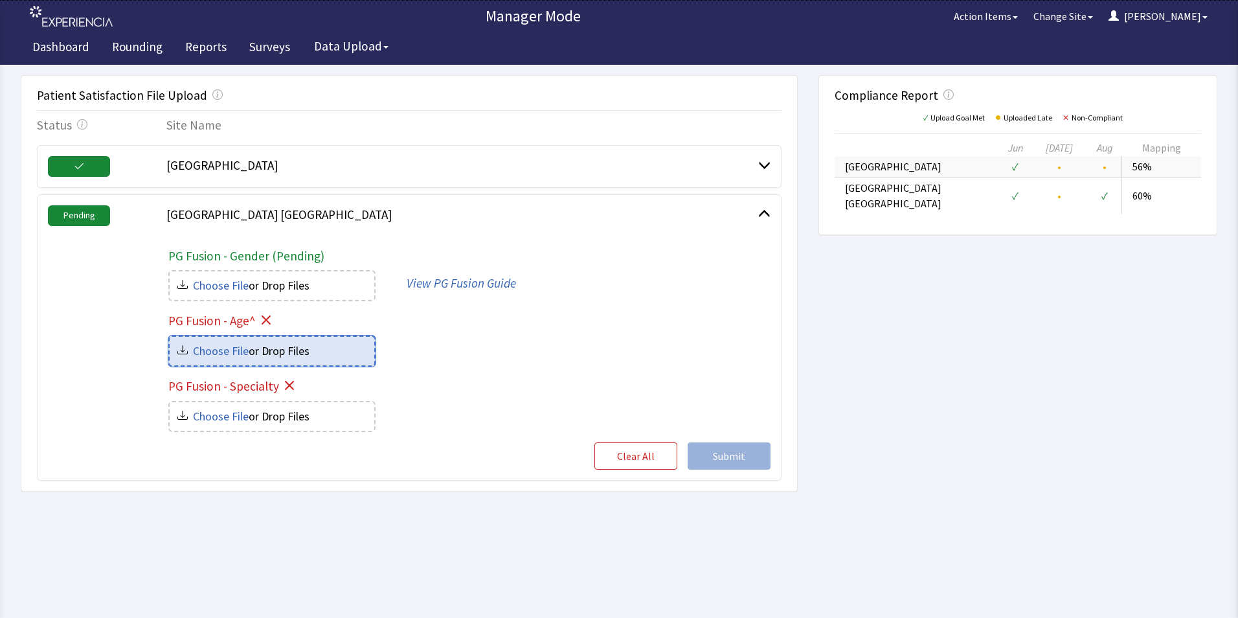
type input "C:\fakepath\milford-age_42460aee-64a6-4fee-a18f-307b527a21da.csv"
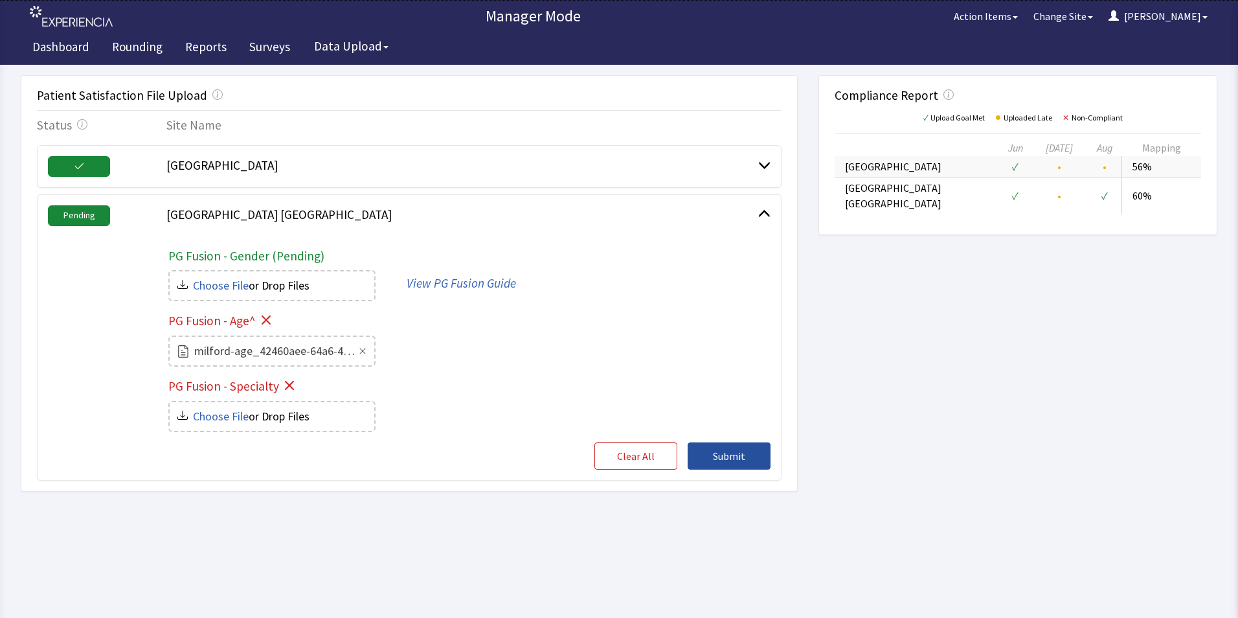
click at [722, 455] on span "Submit" at bounding box center [729, 456] width 32 height 16
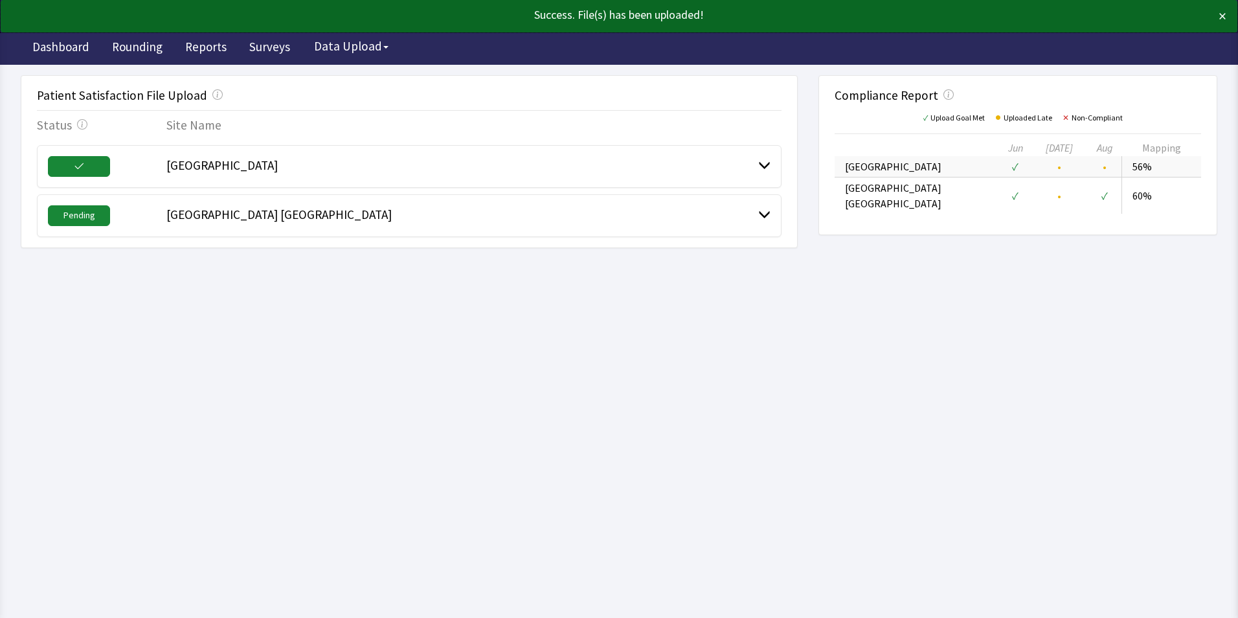
click at [249, 209] on span "[GEOGRAPHIC_DATA] [GEOGRAPHIC_DATA]" at bounding box center [278, 215] width 225 height 16
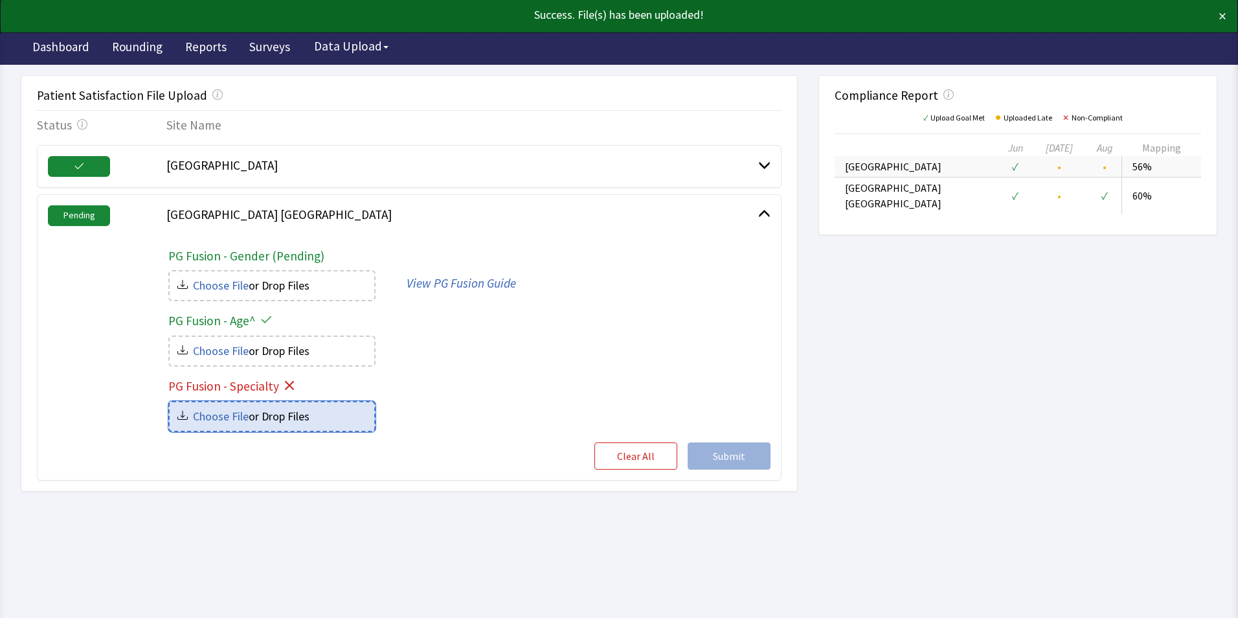
click at [267, 417] on input "file" at bounding box center [272, 416] width 205 height 28
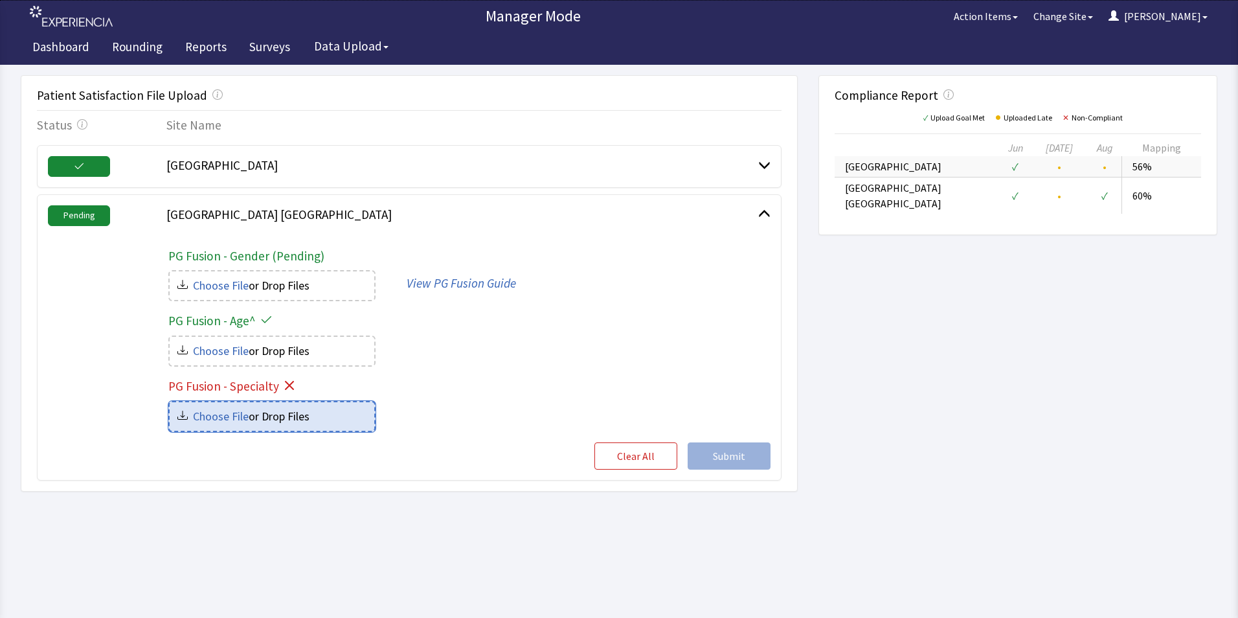
type input "C:\fakepath\milford-specialty_8616a554-626d-485f-8ea7-163537522fbb.csv"
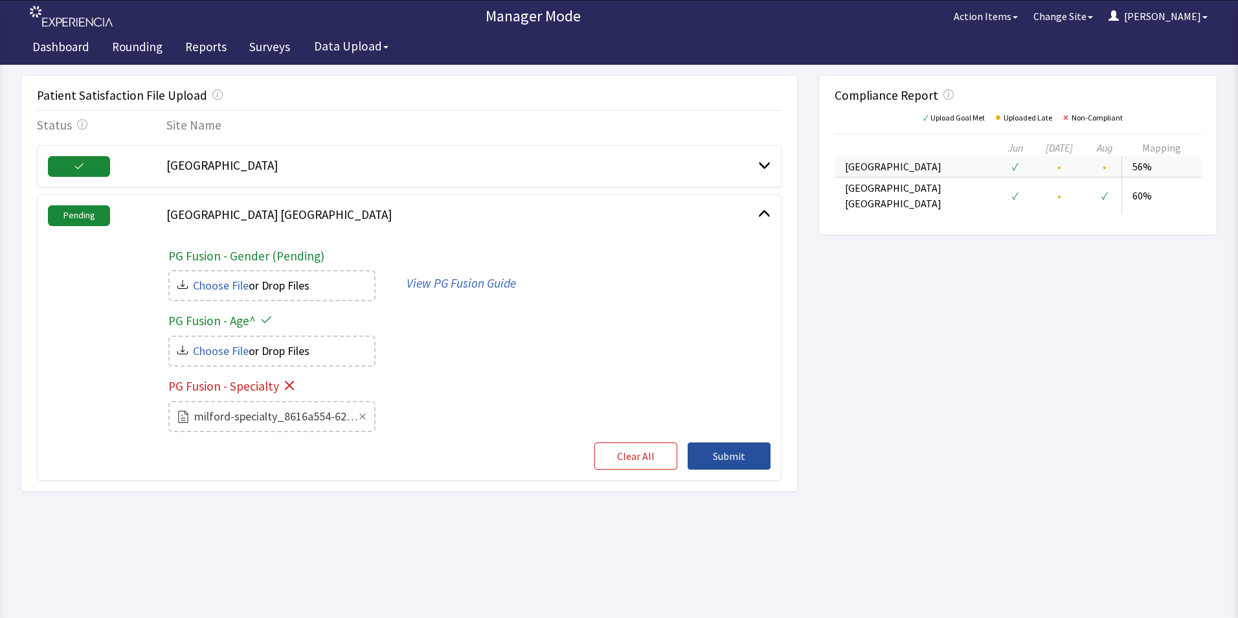
click at [724, 456] on span "Submit" at bounding box center [729, 456] width 32 height 16
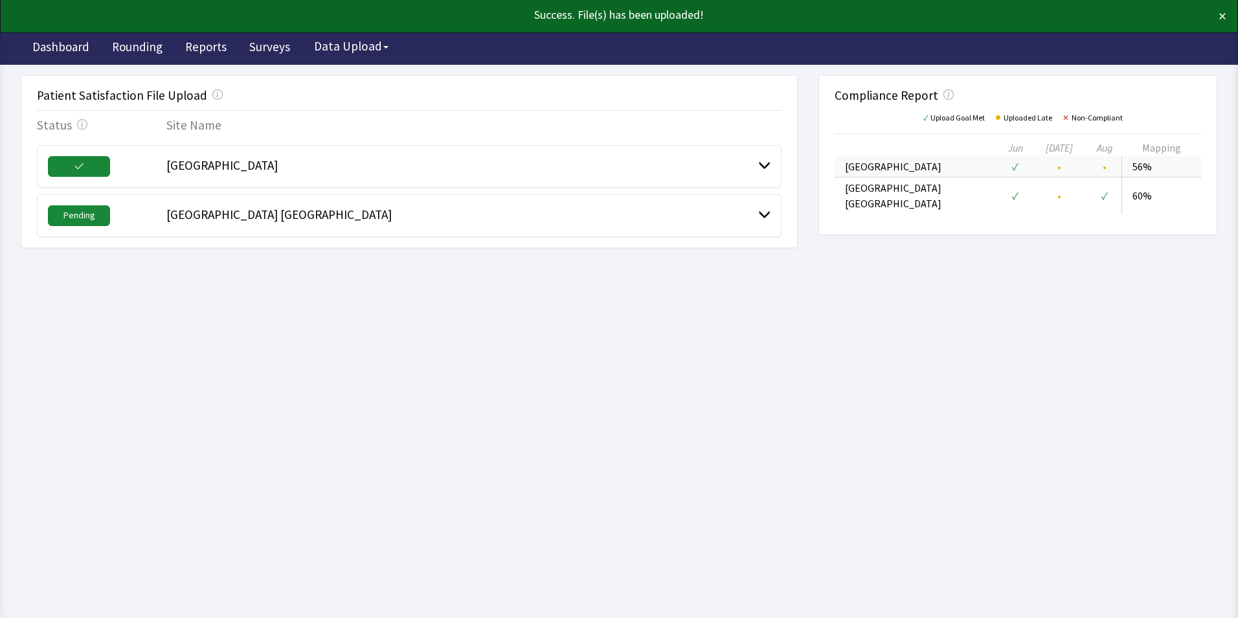
click at [321, 168] on div "[GEOGRAPHIC_DATA]" at bounding box center [462, 166] width 592 height 21
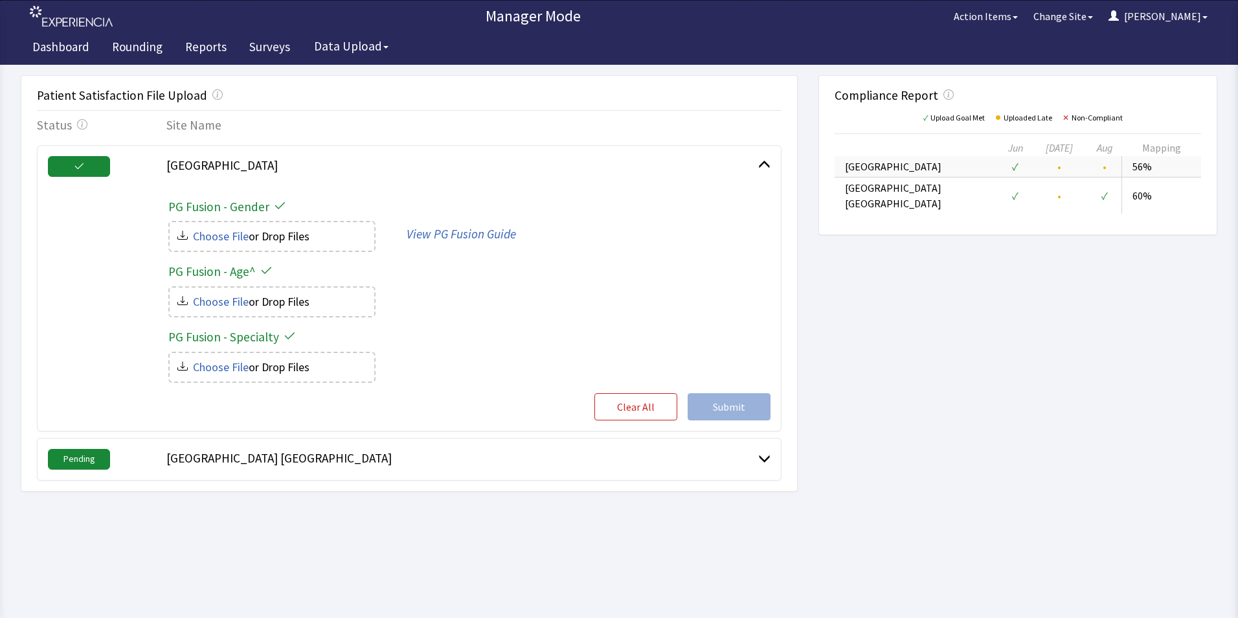
click at [331, 455] on span "[GEOGRAPHIC_DATA] [GEOGRAPHIC_DATA]" at bounding box center [278, 458] width 225 height 16
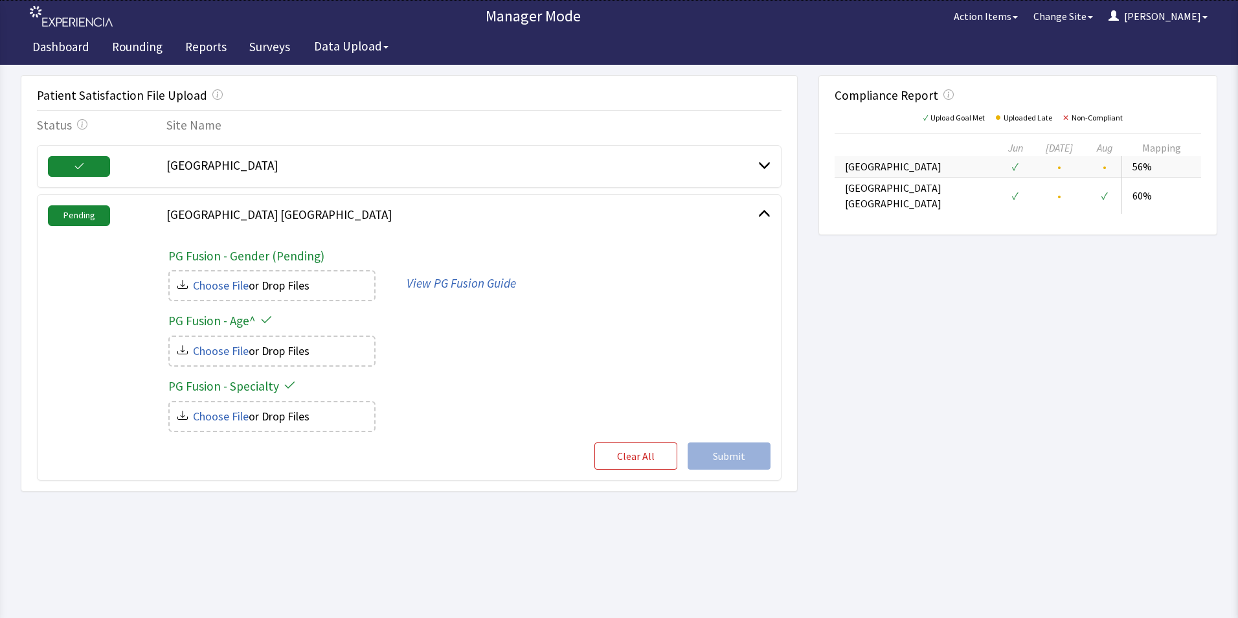
click at [794, 564] on html "Manager Mode Action Items Change Site [PERSON_NAME] Menu Dashboard Rounding Rep…" at bounding box center [619, 309] width 1238 height 618
click at [902, 483] on div "Patient Satisfaction File Upload Status Site Name [GEOGRAPHIC_DATA] [GEOGRAPHIC…" at bounding box center [619, 283] width 1197 height 416
click at [766, 209] on span at bounding box center [764, 214] width 12 height 12
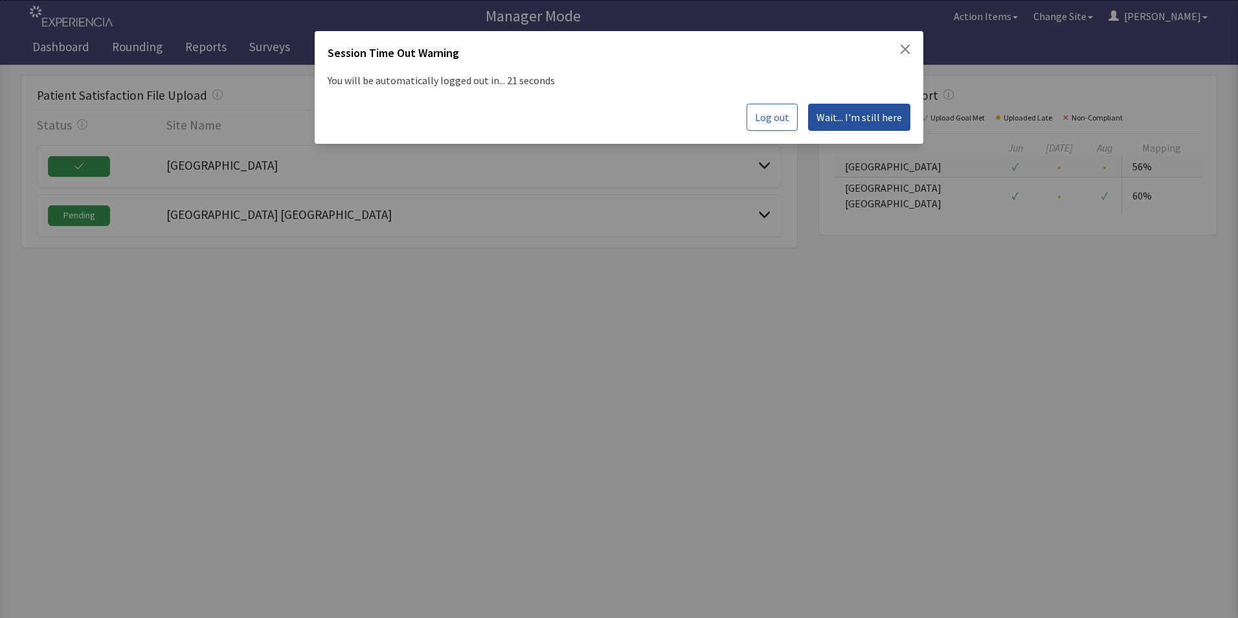
click at [859, 122] on span "Wait... I'm still here" at bounding box center [859, 117] width 85 height 16
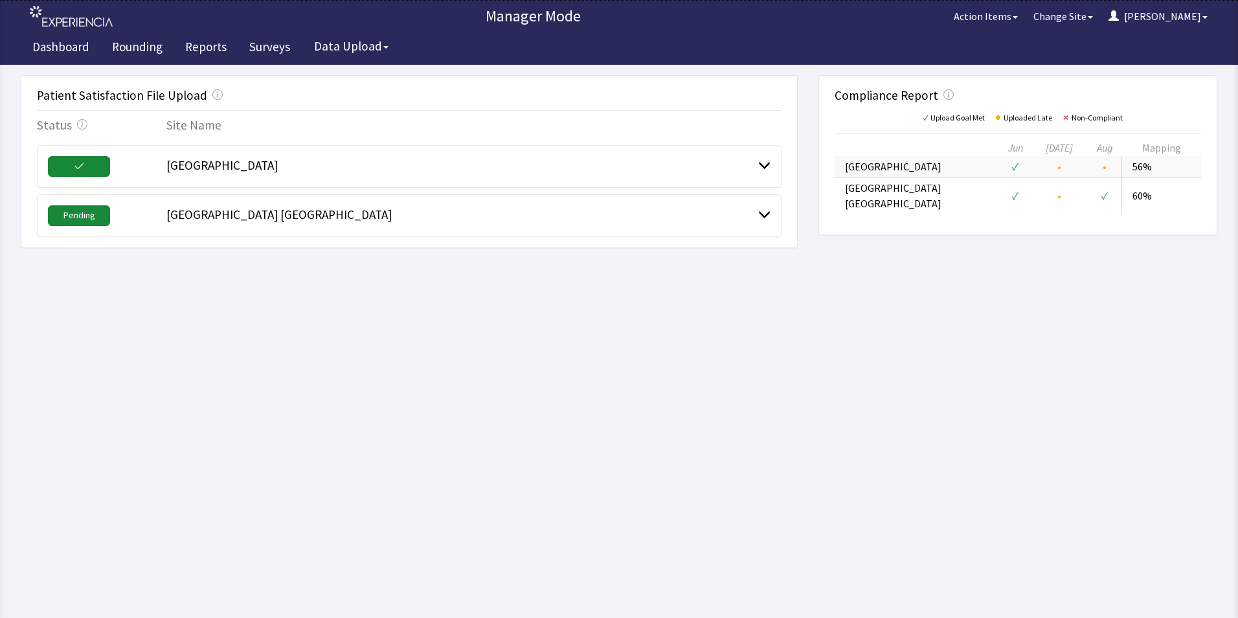
click at [196, 357] on html "Manager Mode Action Items Change Site [PERSON_NAME] Menu Dashboard Rounding Rep…" at bounding box center [619, 309] width 1238 height 618
